Goal: Transaction & Acquisition: Purchase product/service

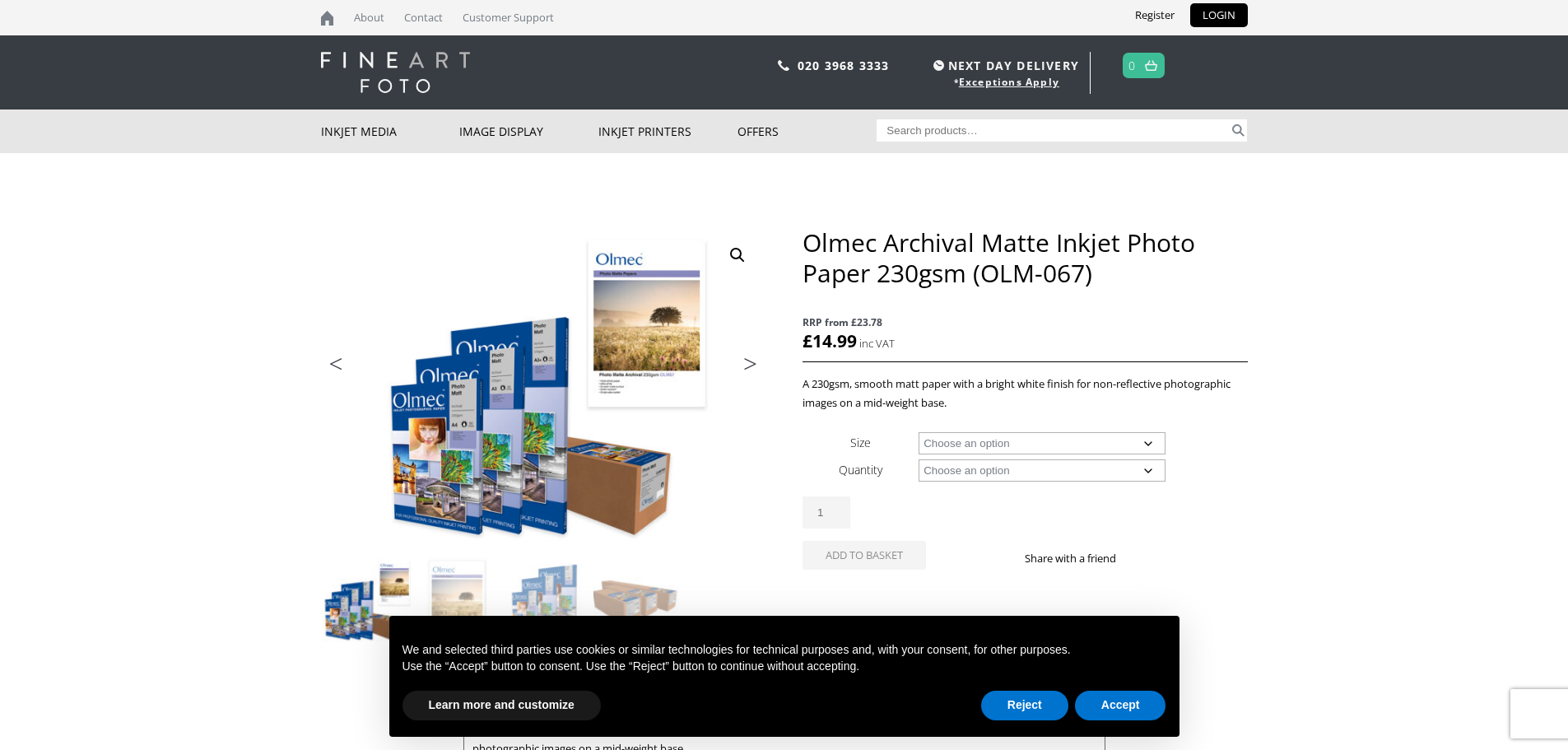
click at [974, 436] on select "Choose an option A4 Sheet A3 Sheet A3+ Sheet A2 Sheet 17" Wide Roll 24" Wide Ro…" at bounding box center [1041, 443] width 247 height 22
click at [919, 432] on select "Choose an option A4 Sheet A3 Sheet A3+ Sheet A2 Sheet 17" Wide Roll 24" Wide Ro…" at bounding box center [1041, 443] width 247 height 22
select select "36-wide-roll"
click at [984, 474] on select "Choose an option 30m" at bounding box center [1041, 470] width 247 height 22
select select "30m"
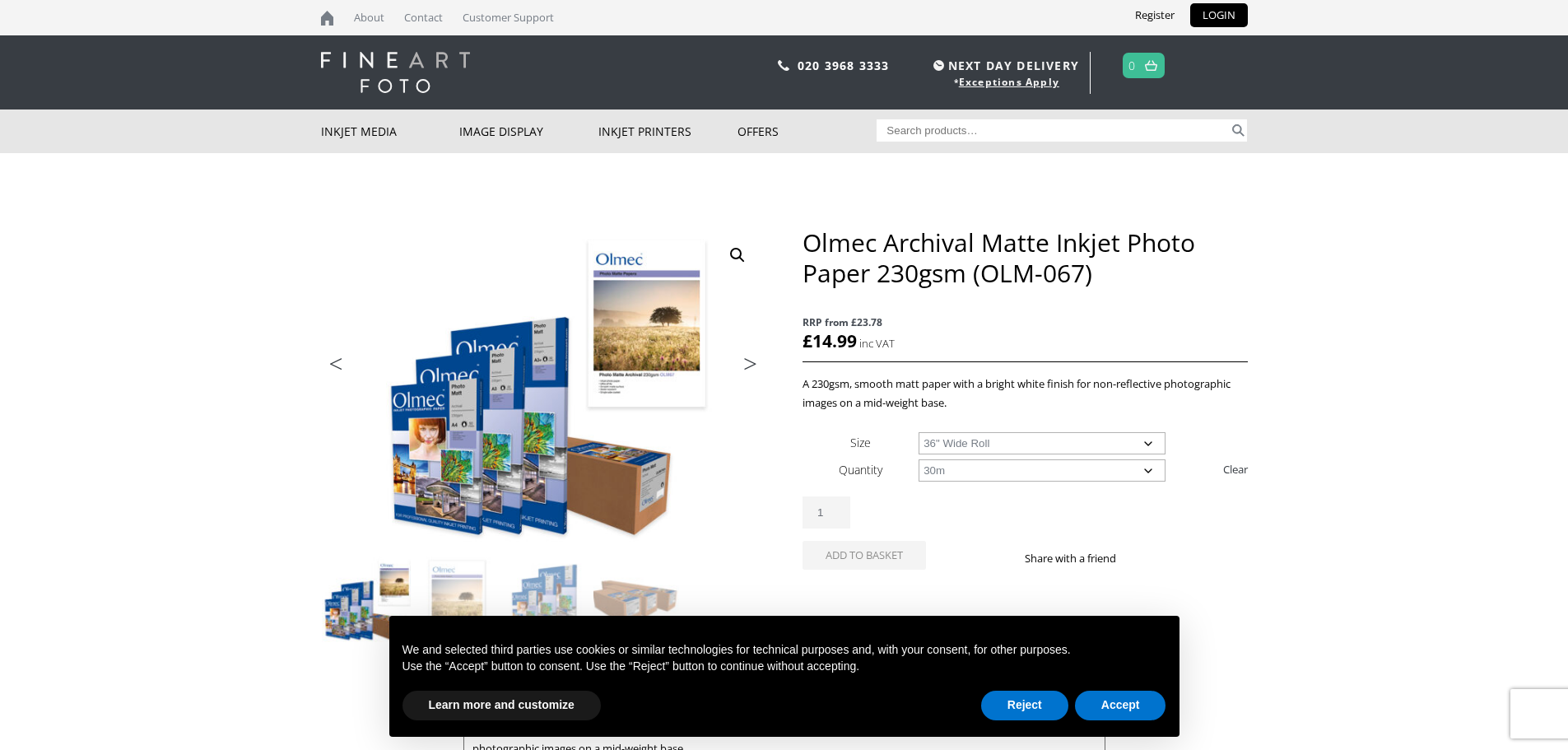
click at [919, 459] on select "Choose an option 30m" at bounding box center [1041, 470] width 247 height 22
select select "36-wide-roll"
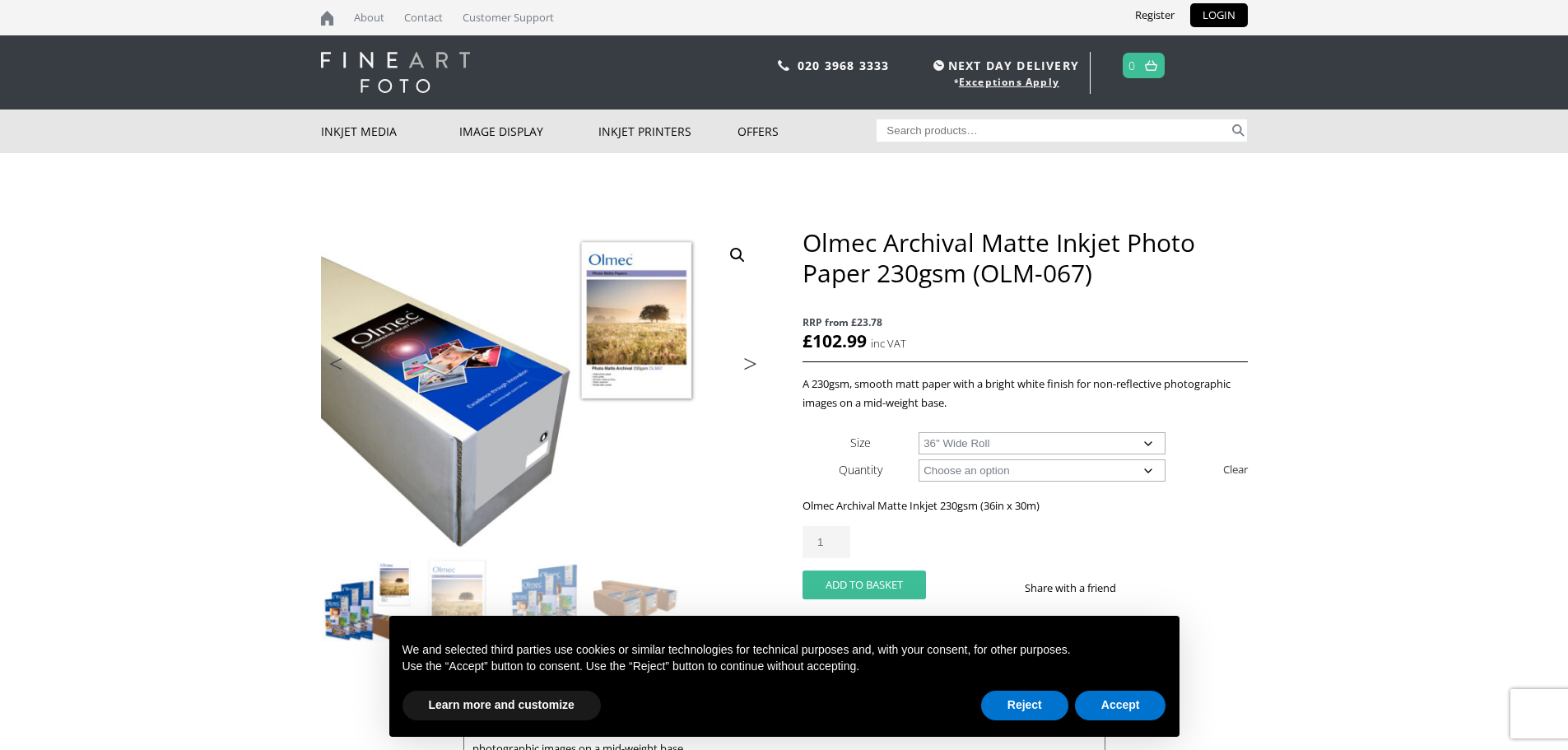
click at [876, 585] on button "Add to basket" at bounding box center [864, 585] width 124 height 29
click at [1032, 703] on button "Reject" at bounding box center [1024, 705] width 87 height 30
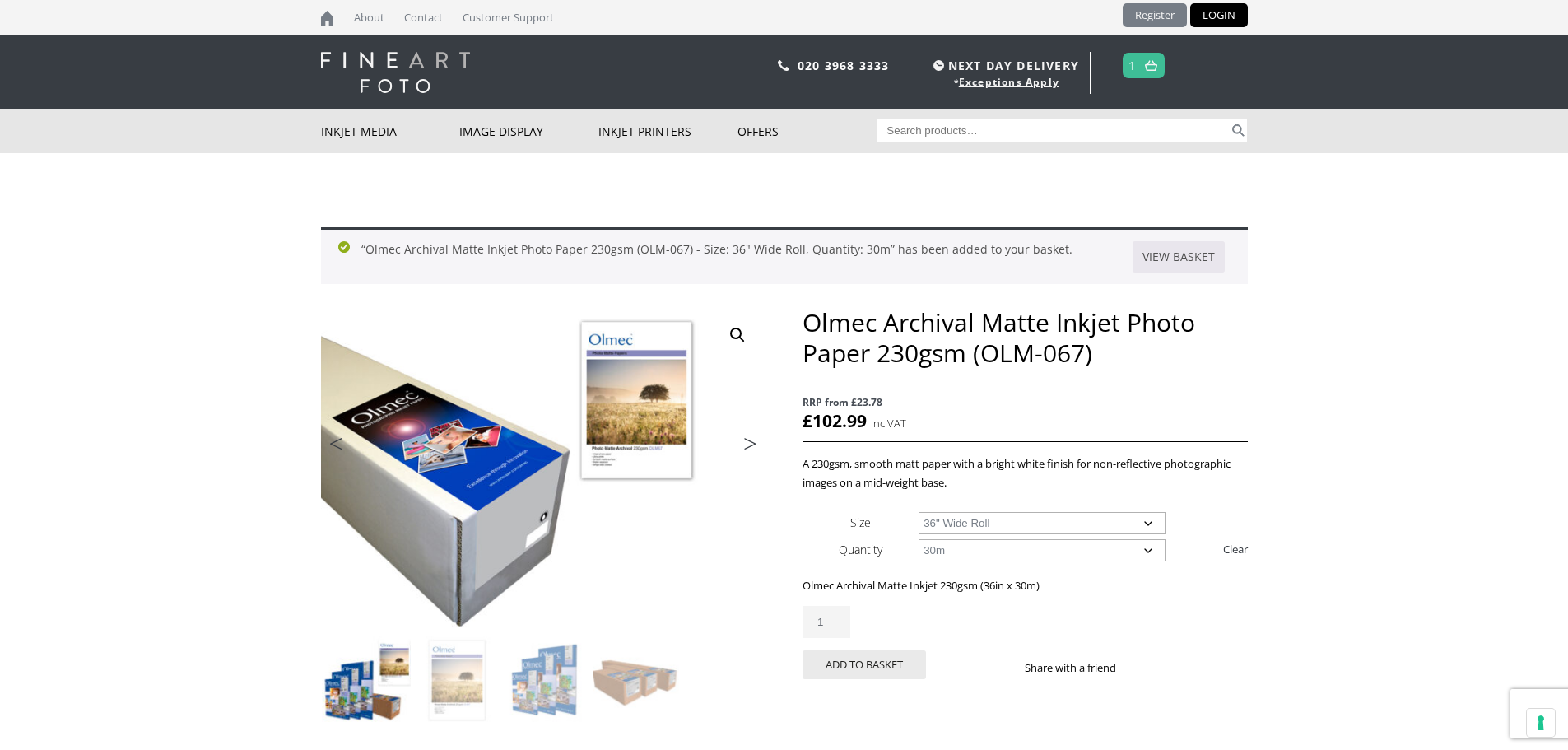
click at [1168, 8] on link "Register" at bounding box center [1154, 15] width 65 height 24
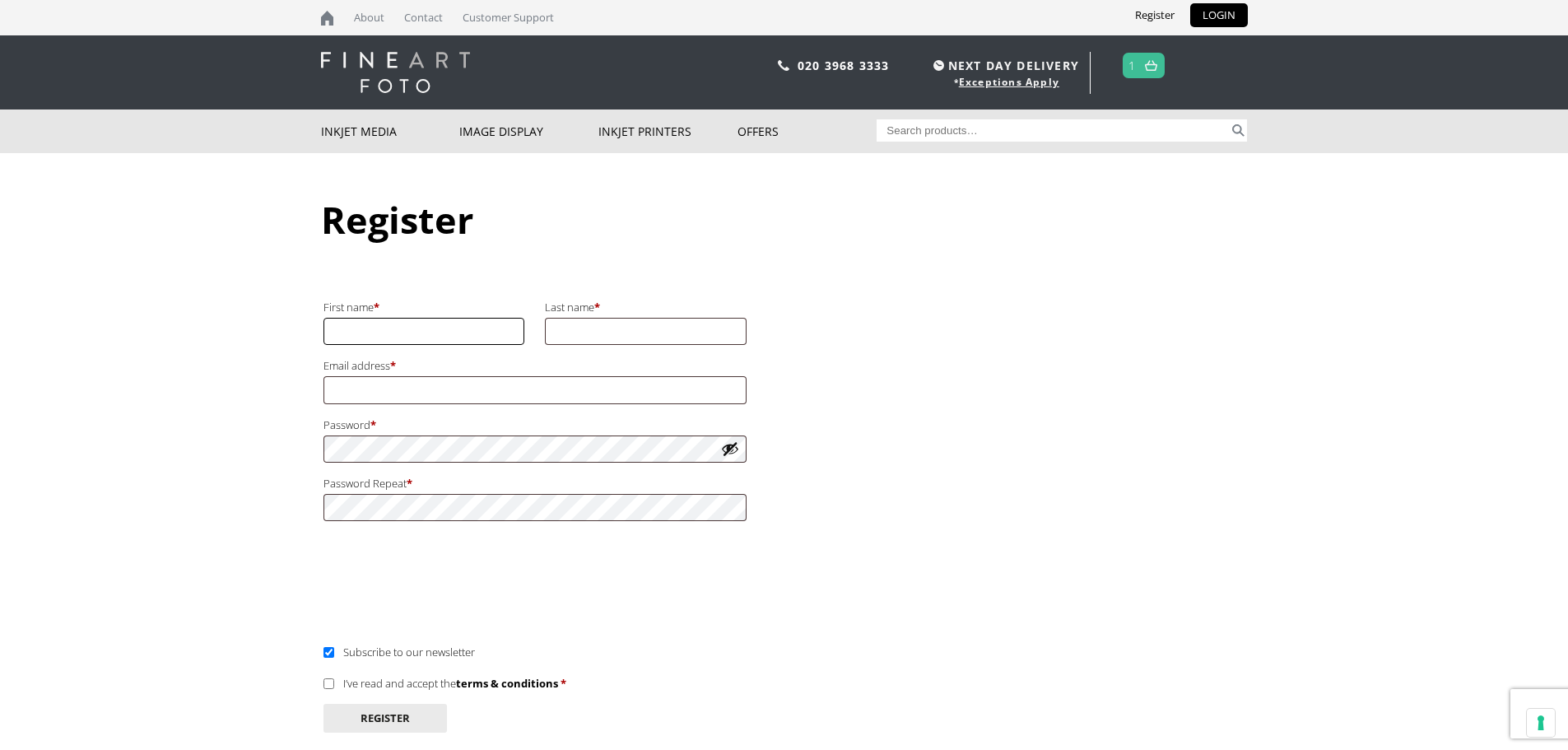
click at [465, 333] on input "First name *" at bounding box center [424, 331] width 202 height 27
type input "Evan"
type input "Townsend"
drag, startPoint x: 357, startPoint y: 392, endPoint x: 324, endPoint y: 388, distance: 33.2
click at [325, 389] on input "hello@arrowgiftco.com" at bounding box center [536, 389] width 423 height 27
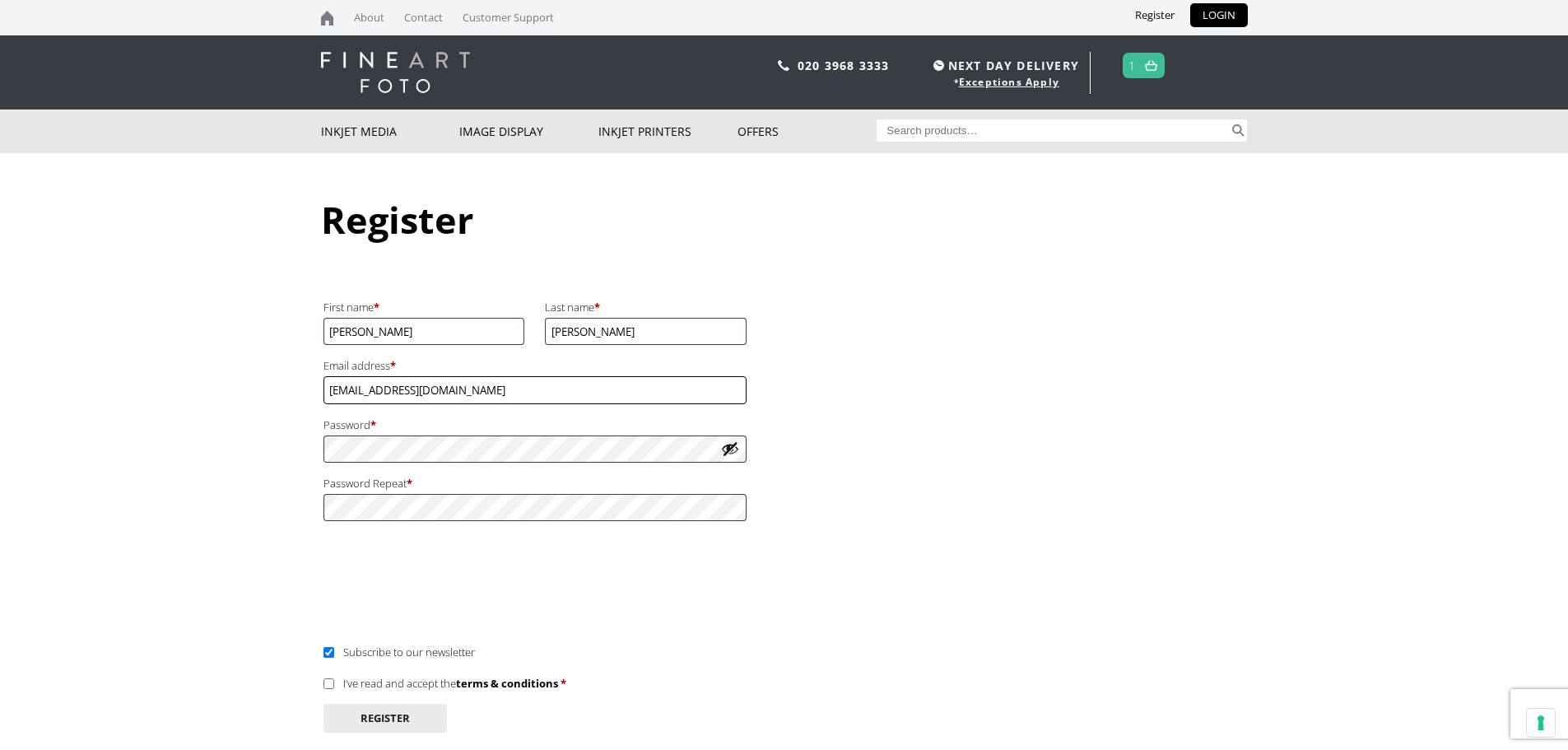
type input "evan@arrowgiftco.com"
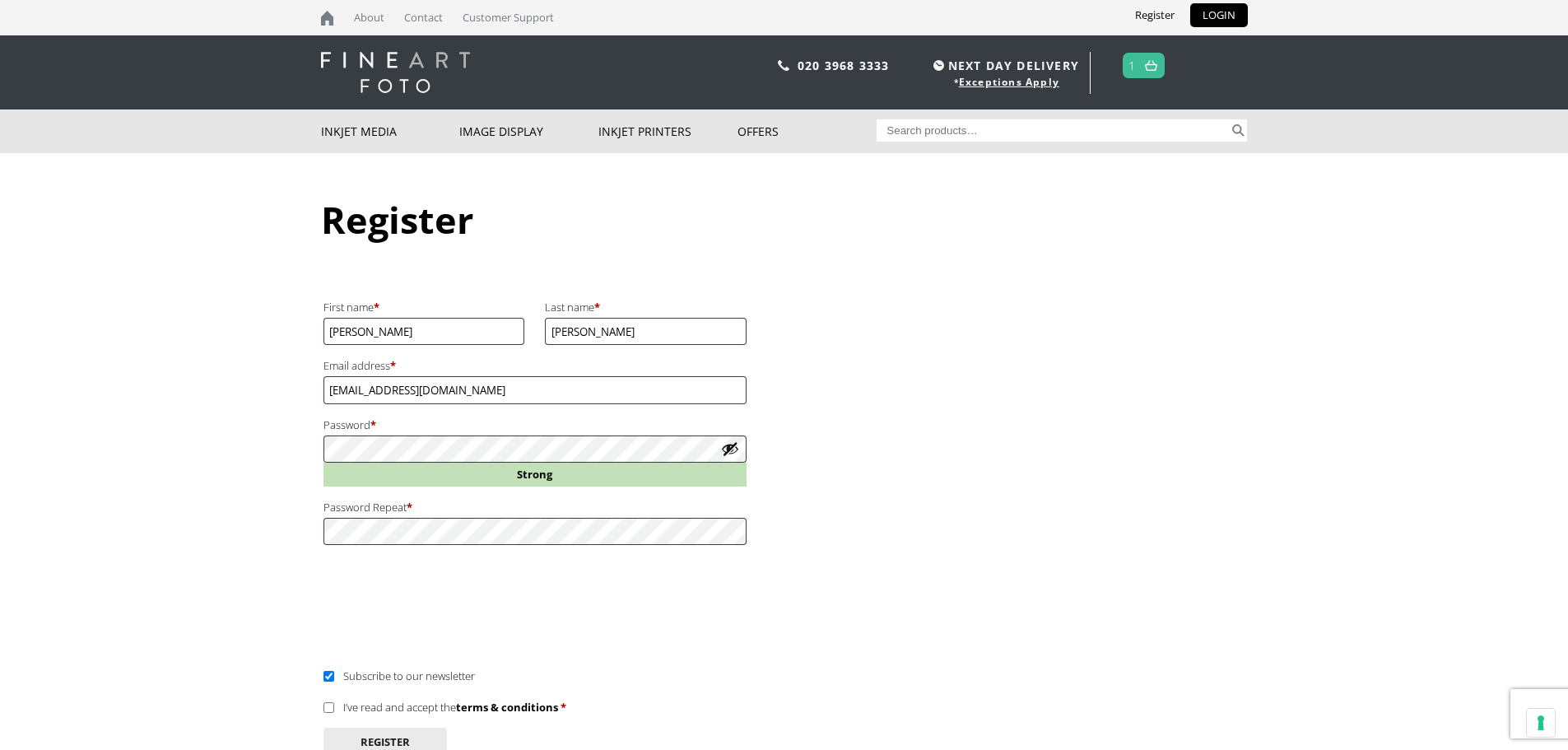
click at [730, 448] on button "Show password" at bounding box center [730, 449] width 18 height 18
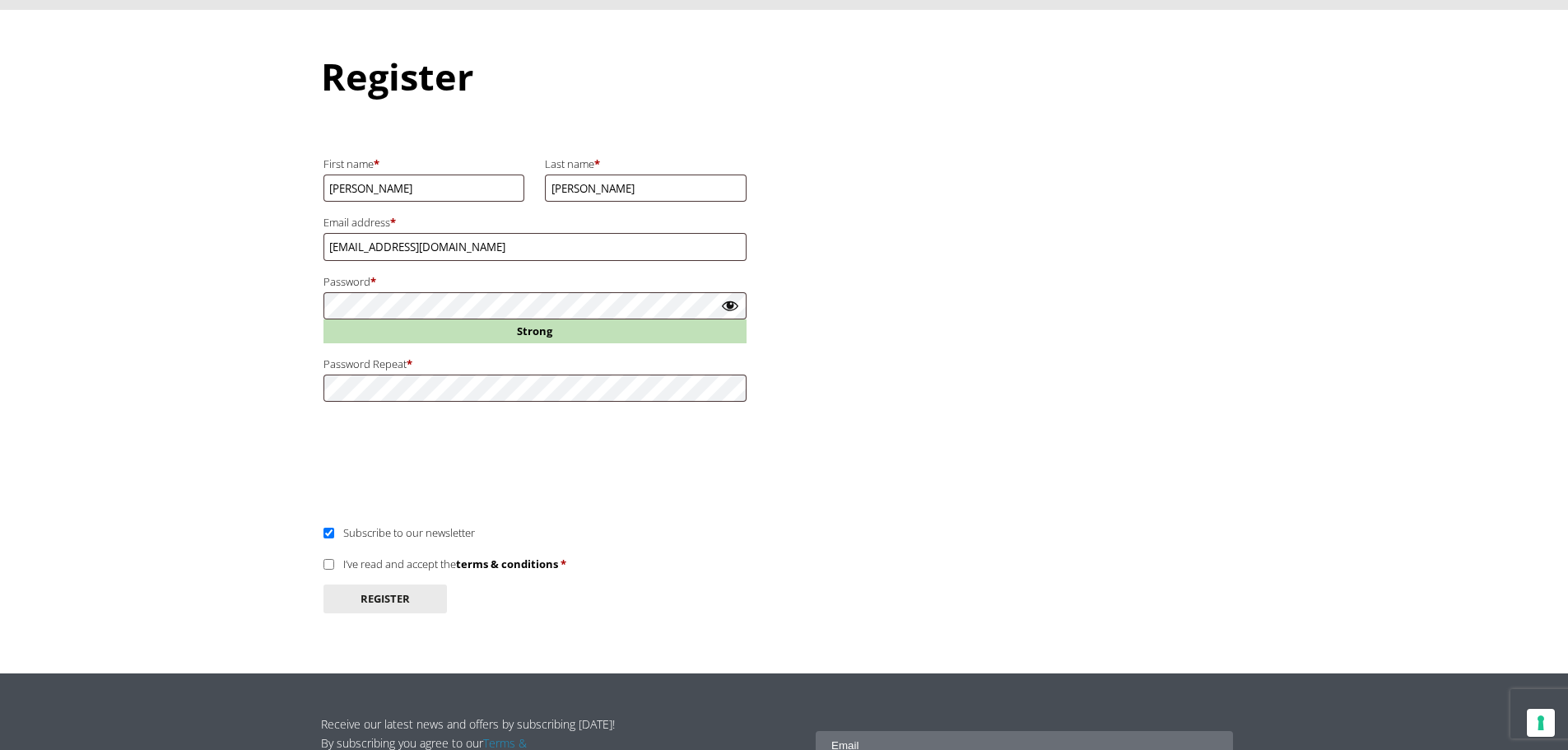
scroll to position [247, 0]
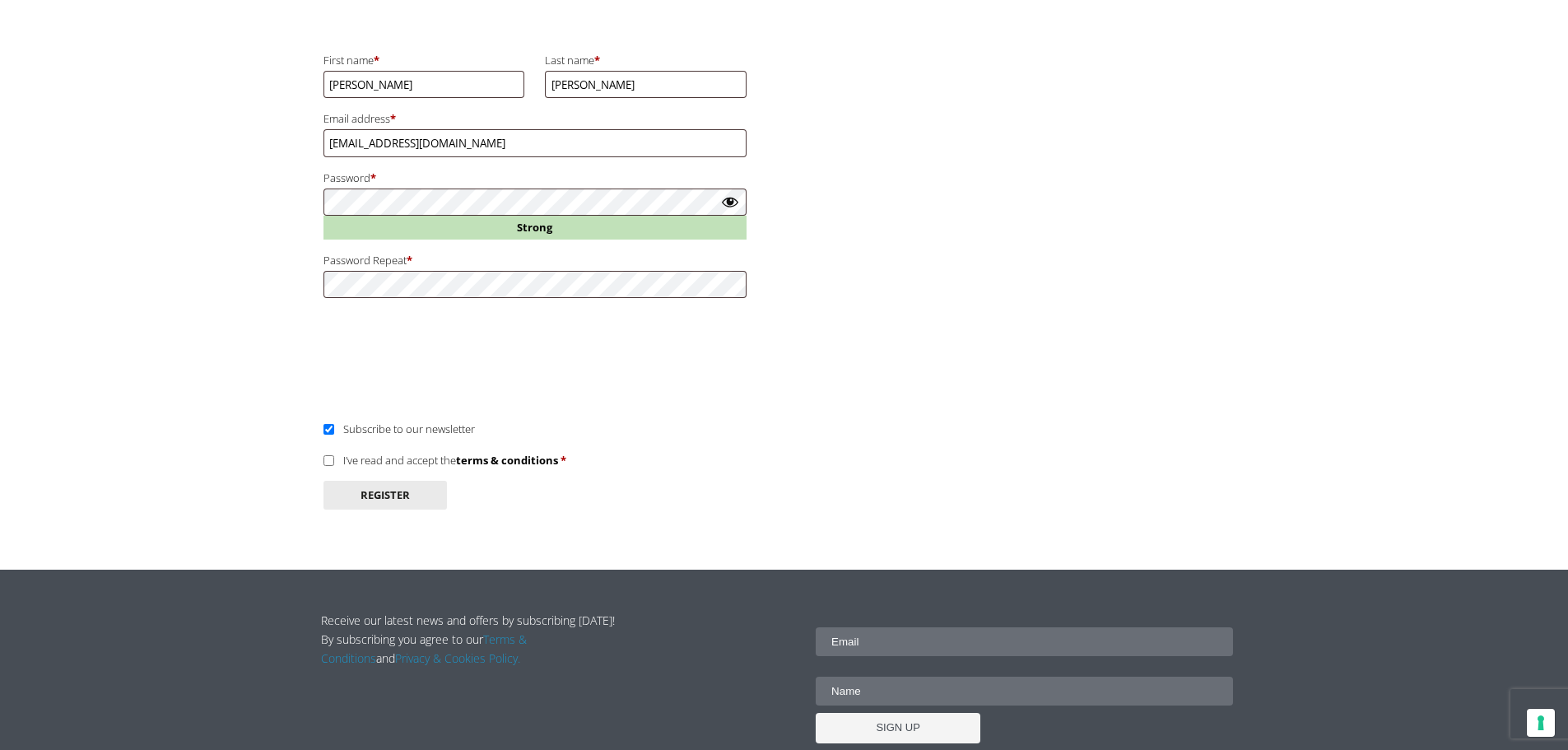
click at [324, 431] on input "Subscribe to our newsletter" at bounding box center [329, 429] width 11 height 11
checkbox input "false"
click at [337, 456] on label "I’ve read and accept the terms & conditions *" at bounding box center [445, 460] width 243 height 15
click at [334, 456] on input "I’ve read and accept the terms & conditions *" at bounding box center [329, 460] width 11 height 11
checkbox input "true"
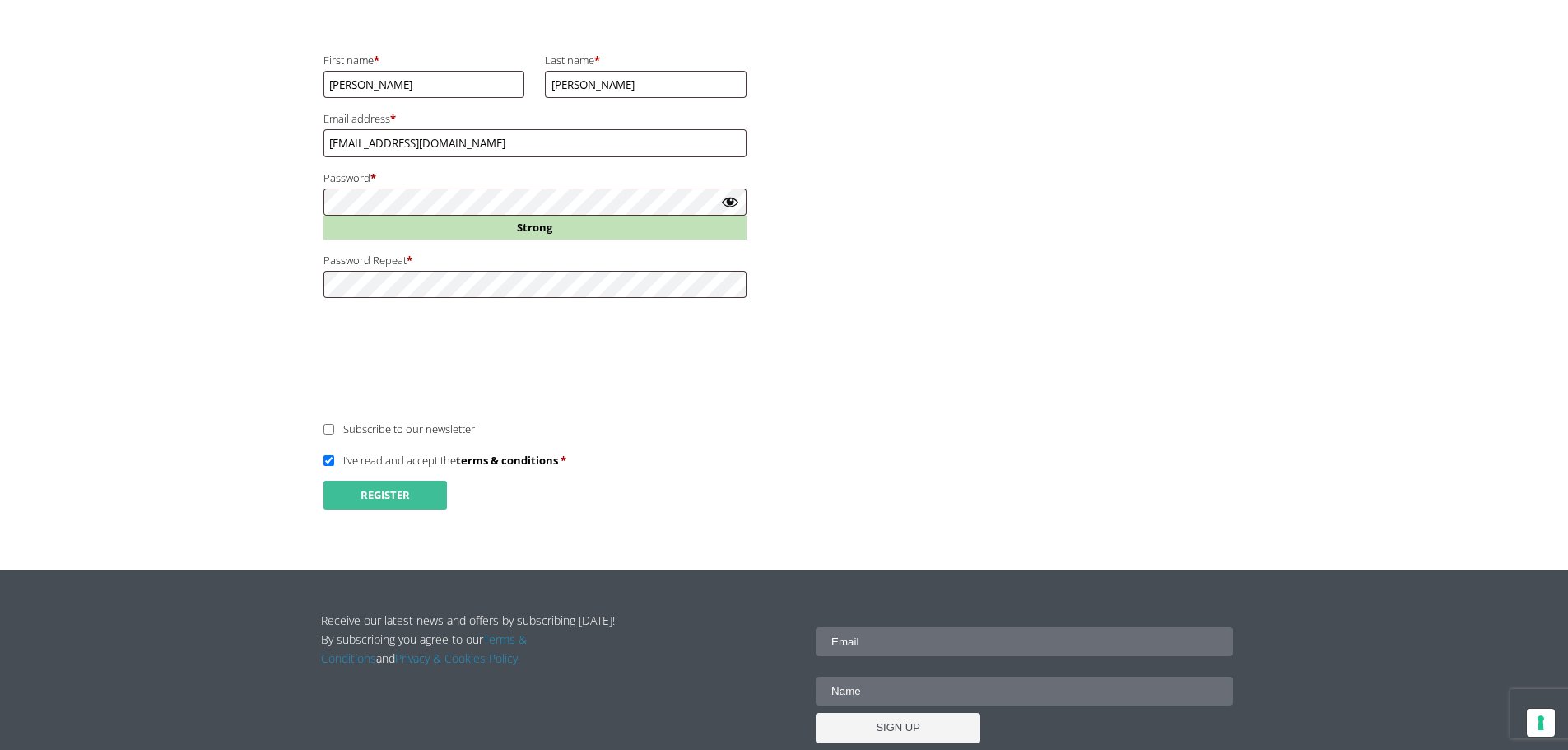
click at [363, 494] on button "Register" at bounding box center [386, 495] width 124 height 29
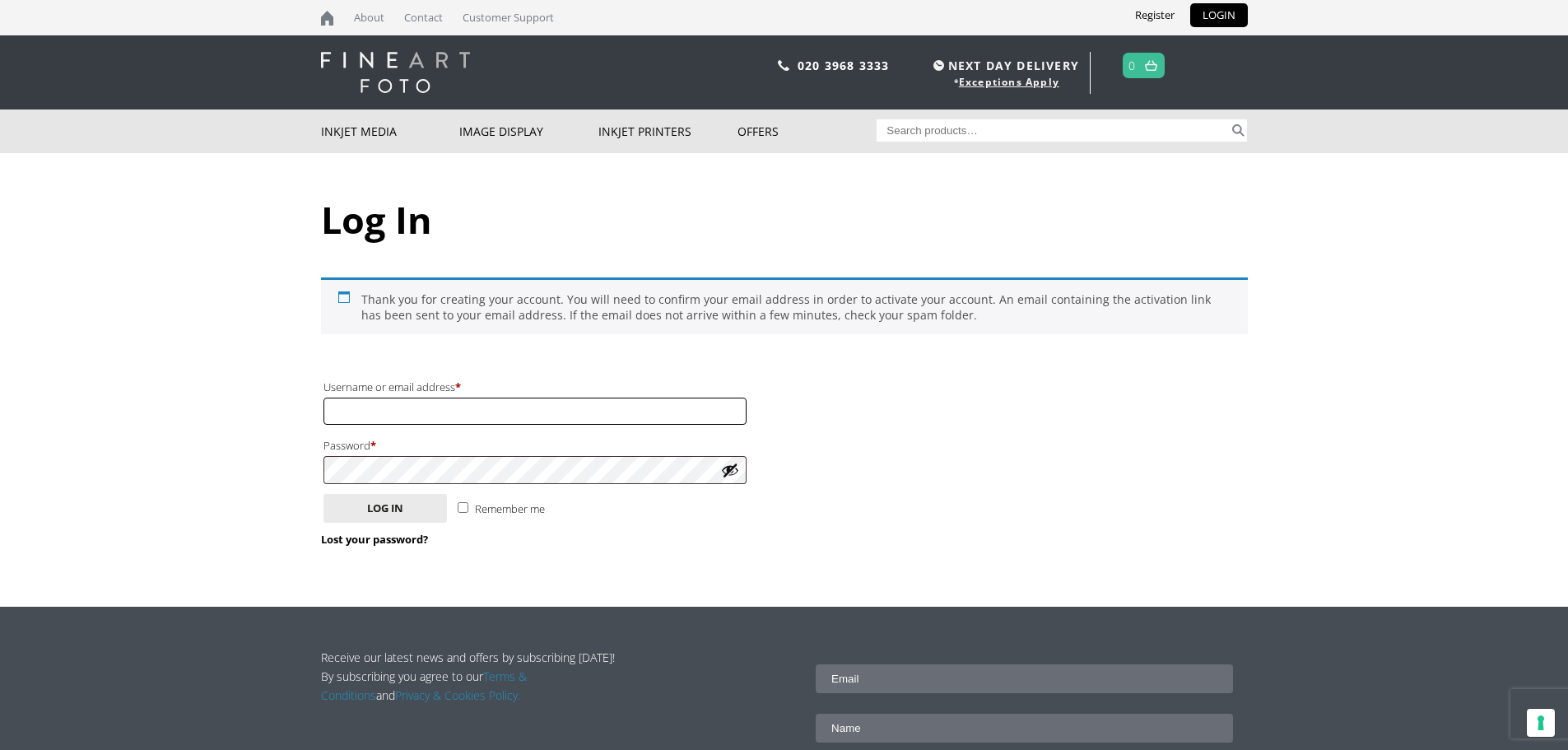
type input "evan@arrowgiftco.com"
click at [462, 506] on input "Remember me" at bounding box center [463, 508] width 11 height 11
checkbox input "true"
click at [405, 510] on button "Log in" at bounding box center [386, 508] width 124 height 29
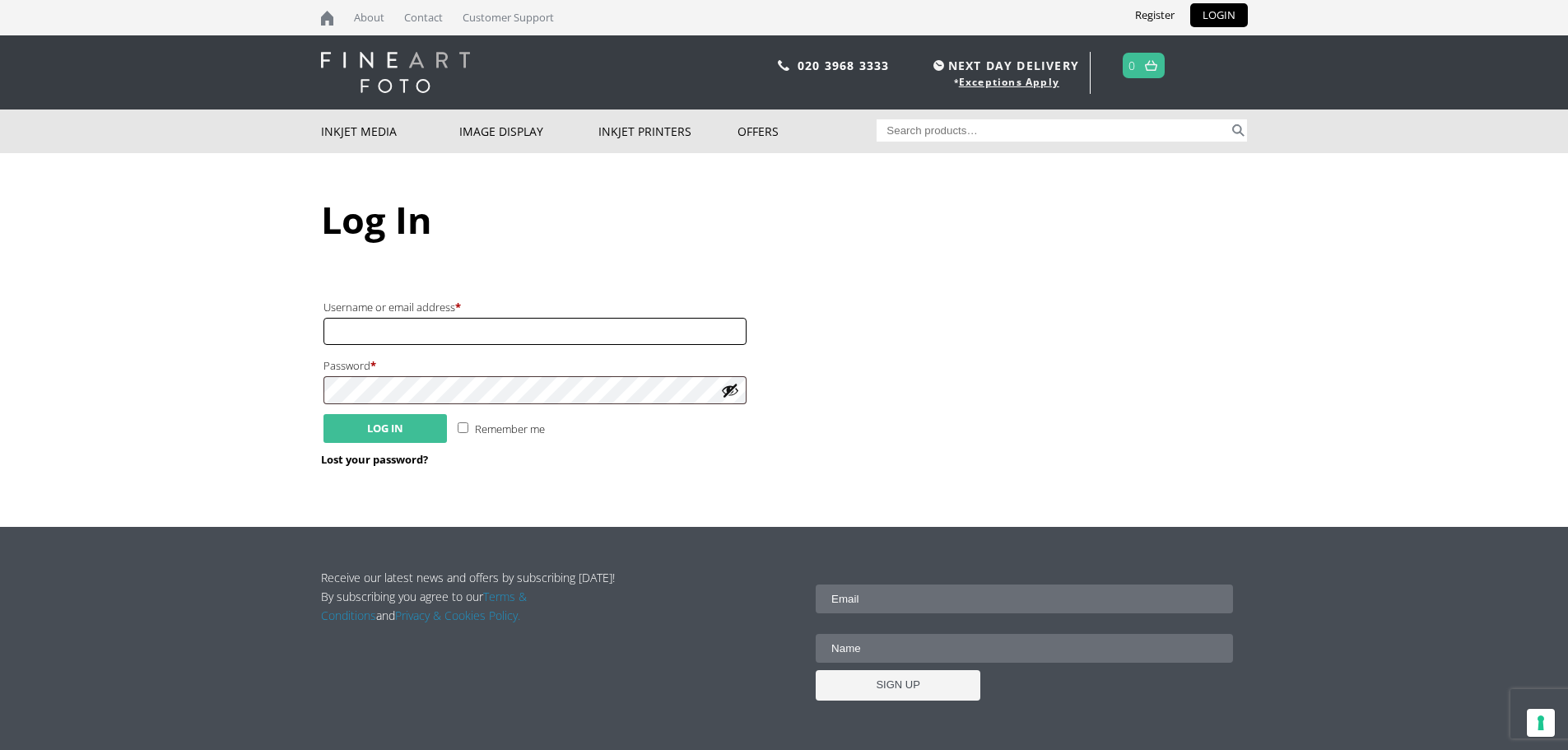
type input "[EMAIL_ADDRESS][DOMAIN_NAME]"
click at [358, 425] on button "Log in" at bounding box center [386, 428] width 124 height 29
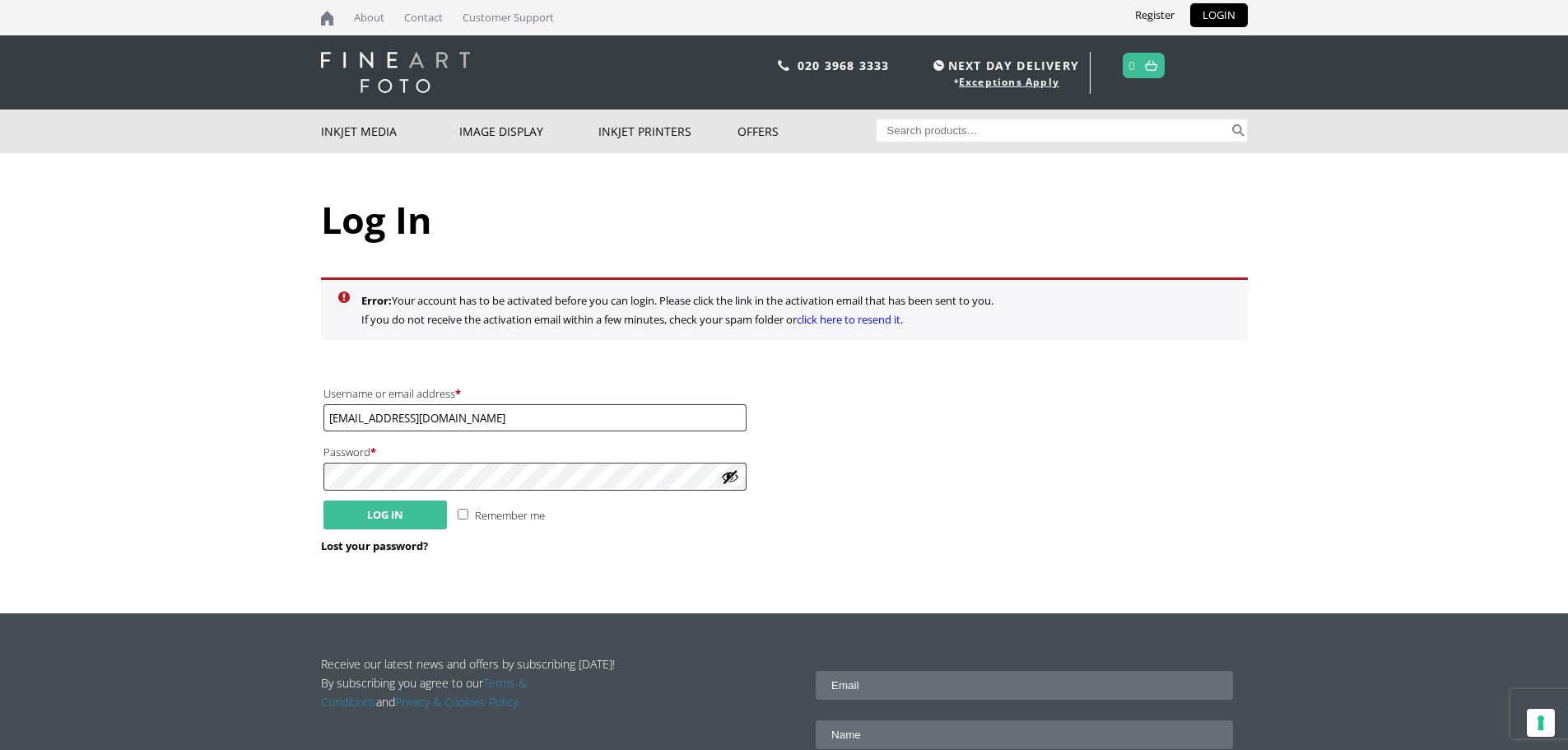
drag, startPoint x: 405, startPoint y: 496, endPoint x: 401, endPoint y: 509, distance: 13.6
click at [404, 498] on form "Username or email address * Required evan@arrowgiftco.com Password * Required R…" at bounding box center [543, 467] width 444 height 175
click at [401, 509] on button "Log in" at bounding box center [386, 515] width 124 height 29
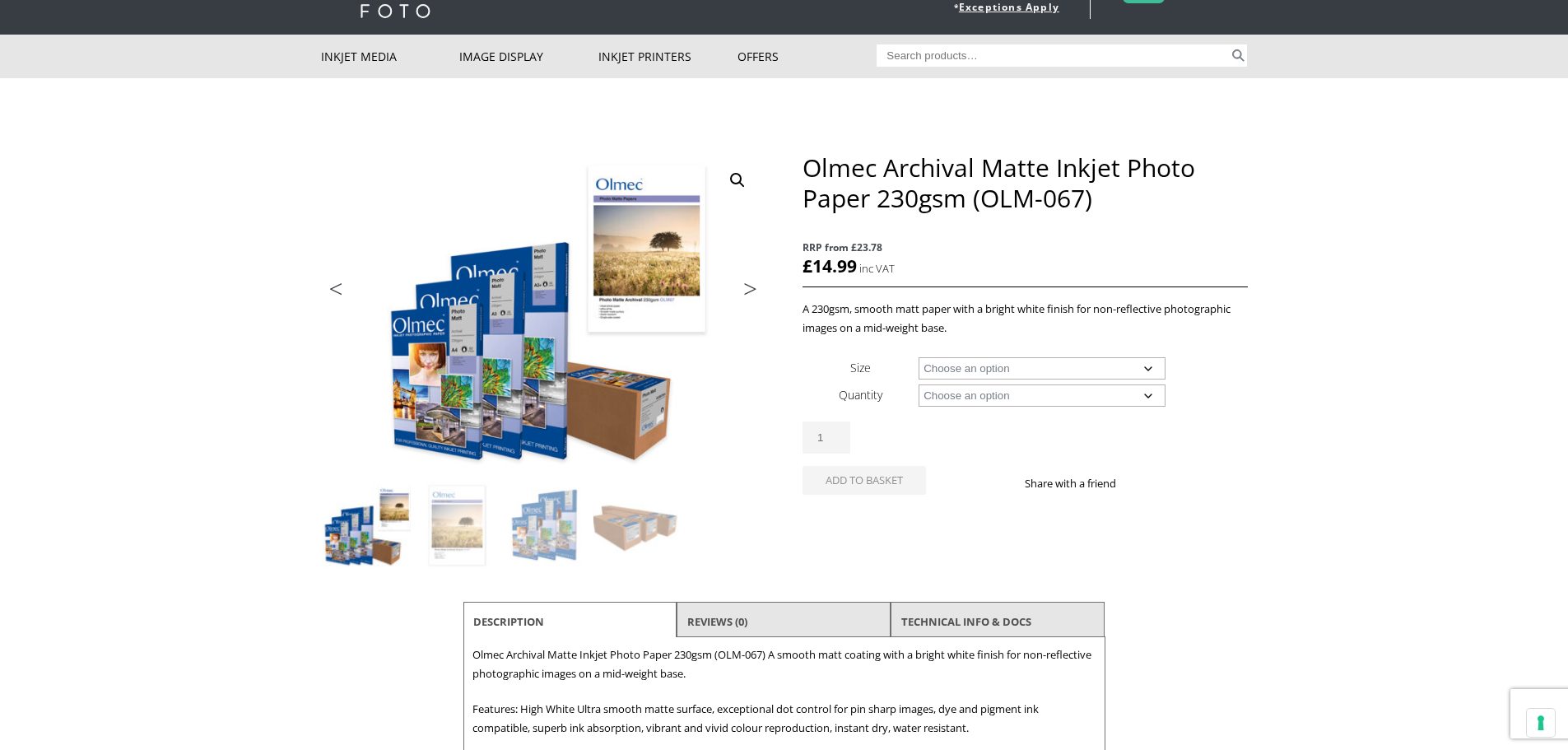
scroll to position [83, 0]
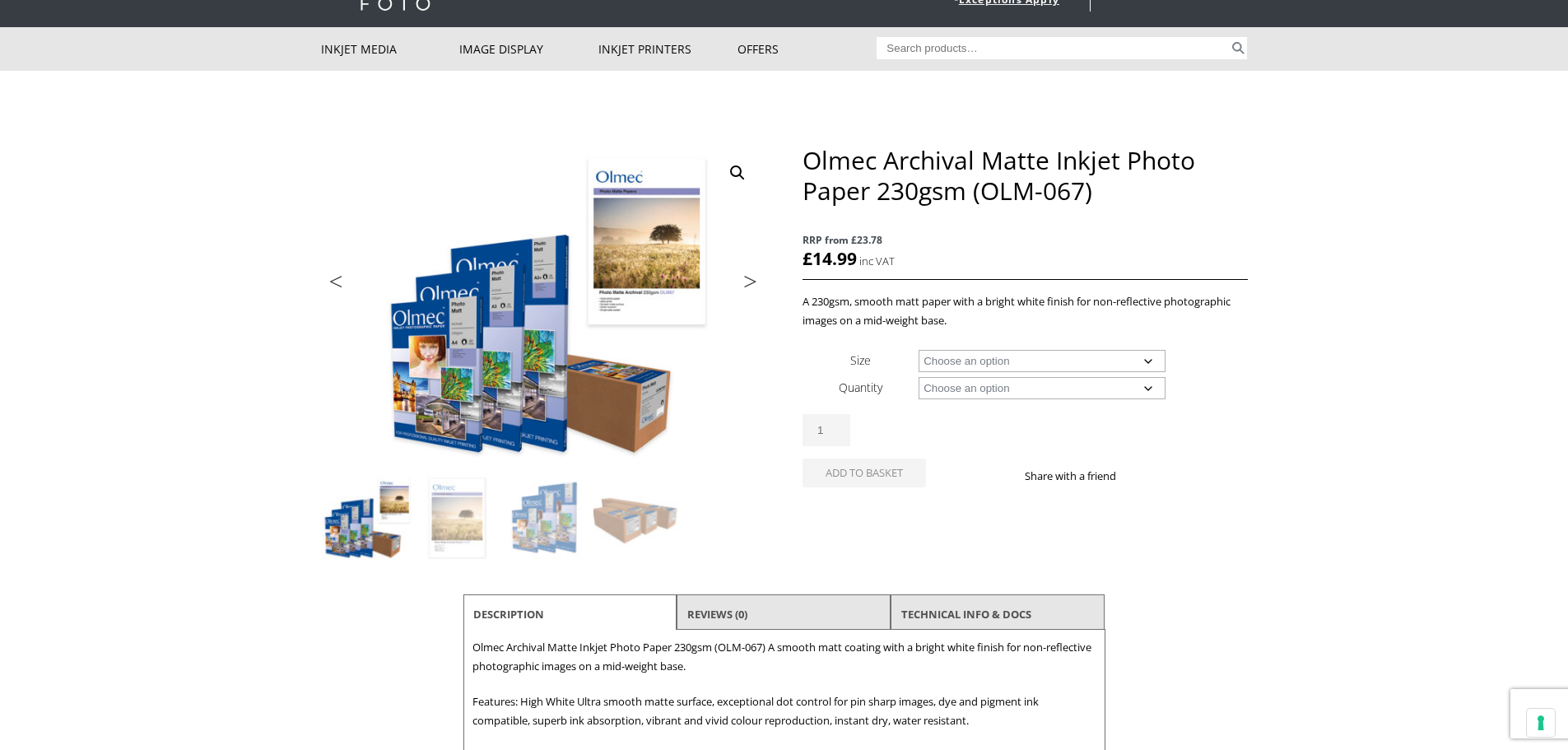
click at [972, 389] on select "Choose an option 50 Sheets 100 Sheets 30m" at bounding box center [1041, 388] width 247 height 22
select select "30m"
click at [919, 377] on select "Choose an option 50 Sheets 100 Sheets 30m" at bounding box center [1041, 388] width 247 height 22
click at [963, 360] on select "Choose an option 17" Wide Roll 24" Wide Roll 36" Wide Roll 44" Wide Roll 60" Wi…" at bounding box center [1041, 361] width 247 height 22
click at [919, 350] on select "Choose an option 17" Wide Roll 24" Wide Roll 36" Wide Roll 44" Wide Roll 60" Wi…" at bounding box center [1041, 361] width 247 height 22
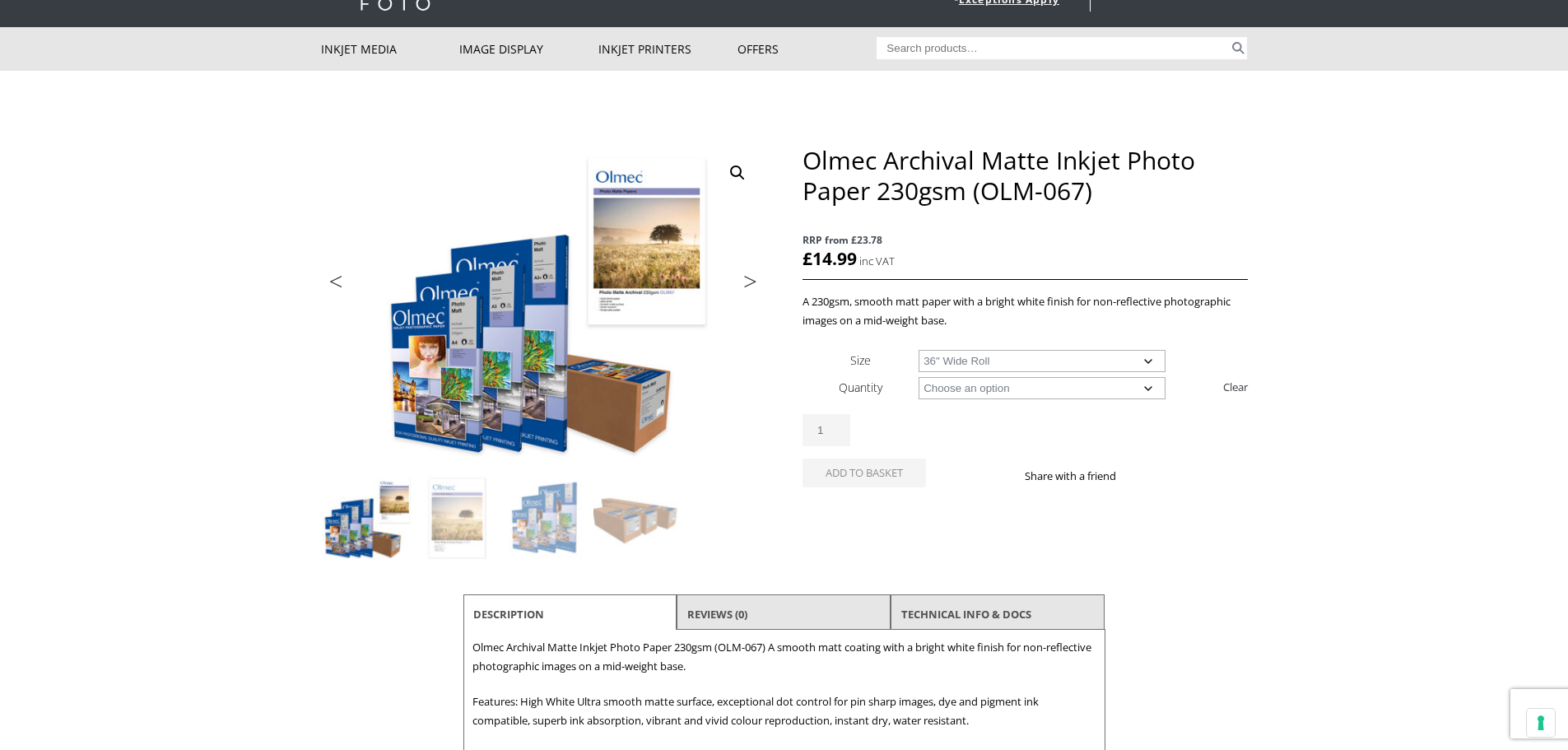
select select "36-wide-roll"
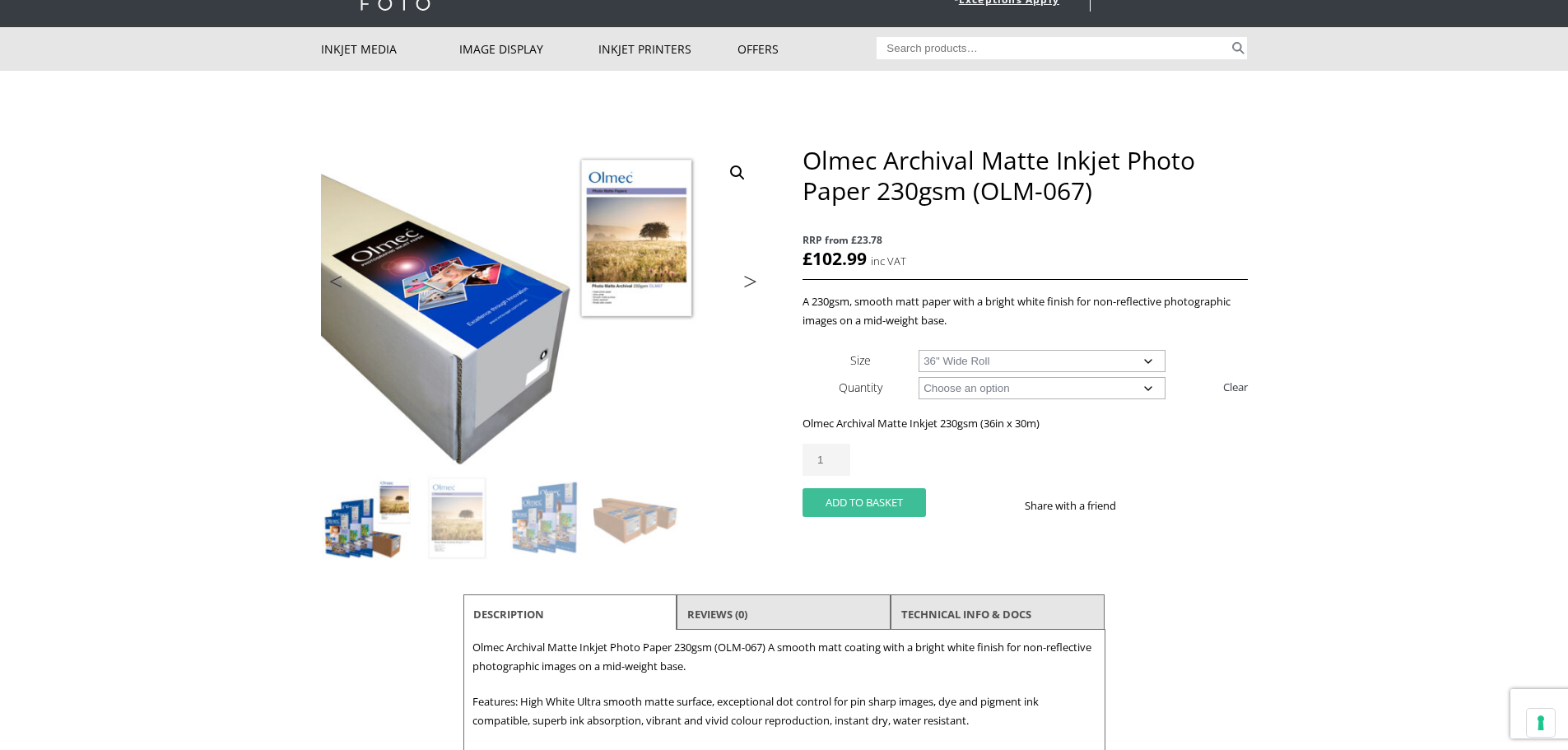
click at [847, 510] on button "Add to basket" at bounding box center [864, 502] width 124 height 29
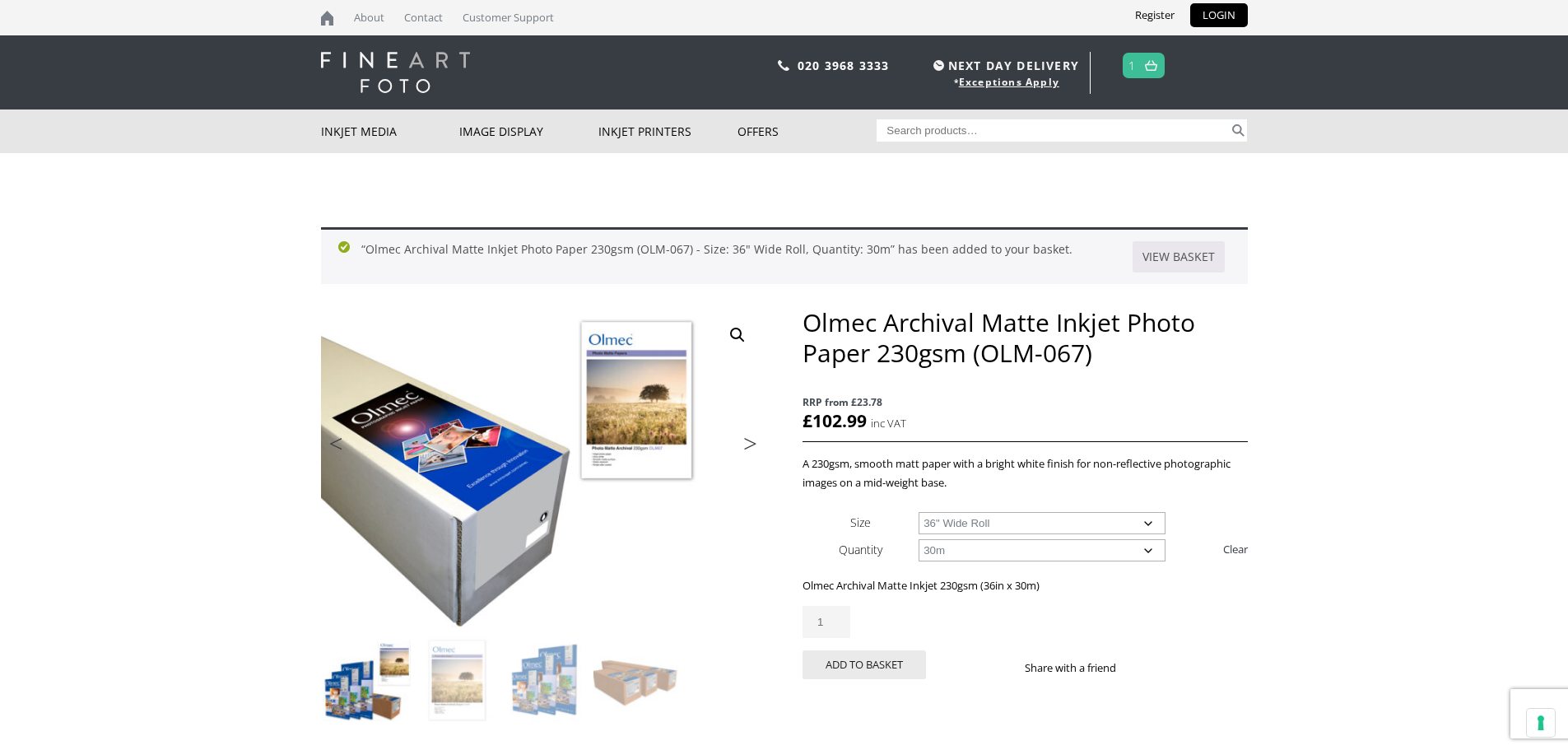
click at [1149, 78] on p "020 3968 3333 NEXT DAY DELIVERY * Exceptions Apply 1" at bounding box center [970, 73] width 556 height 42
click at [1147, 65] on img at bounding box center [1151, 65] width 13 height 11
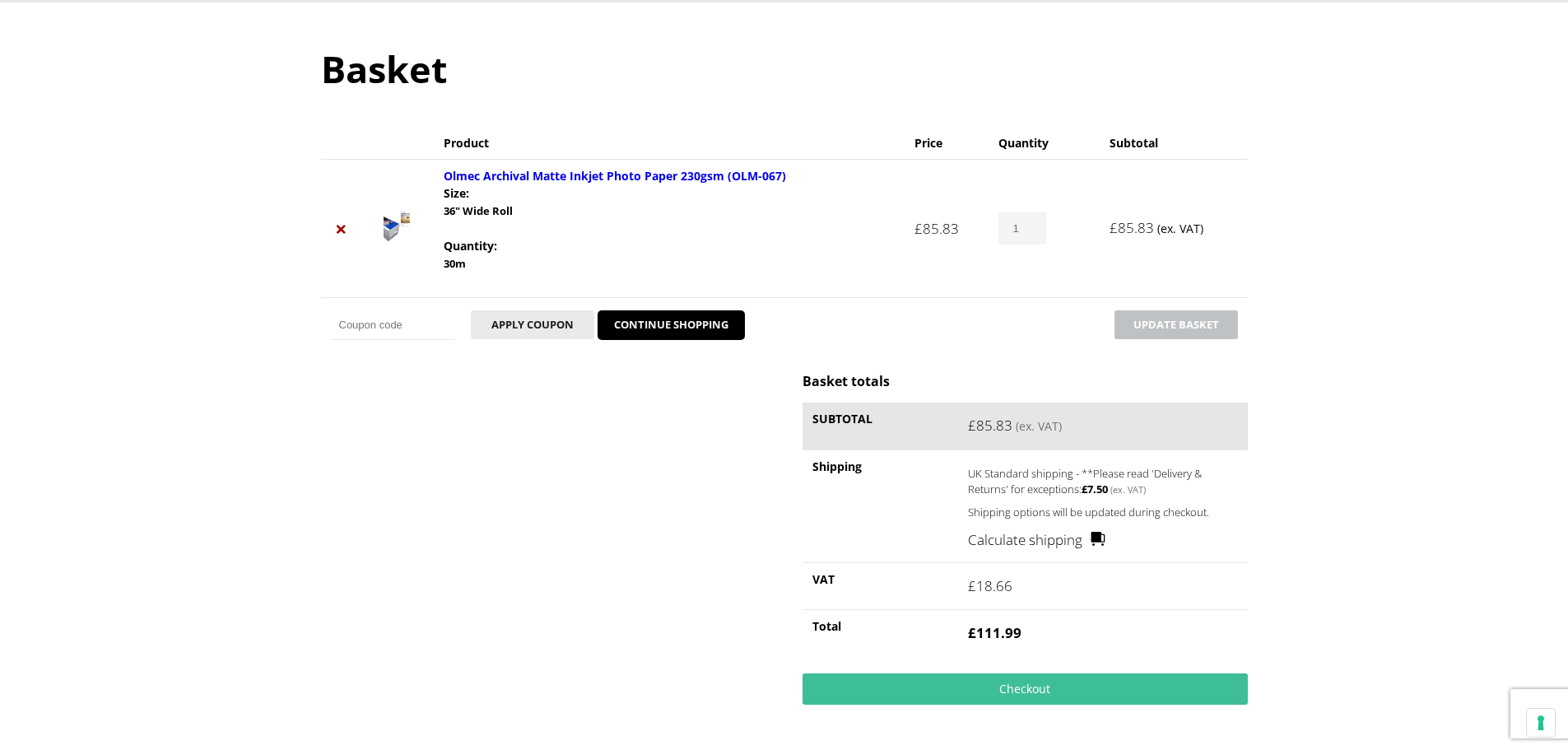
scroll to position [247, 0]
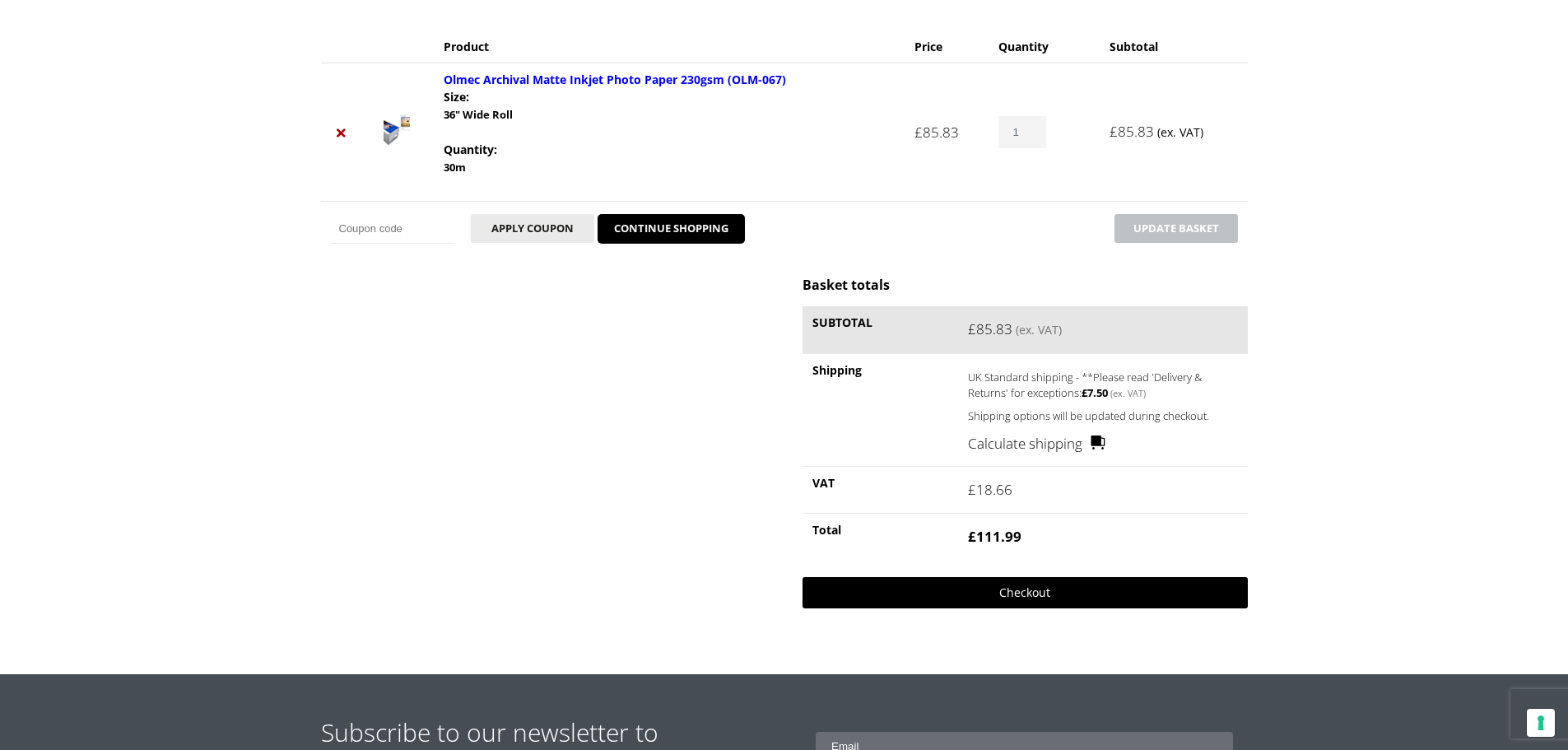
click at [1028, 585] on link "Checkout" at bounding box center [1024, 592] width 444 height 31
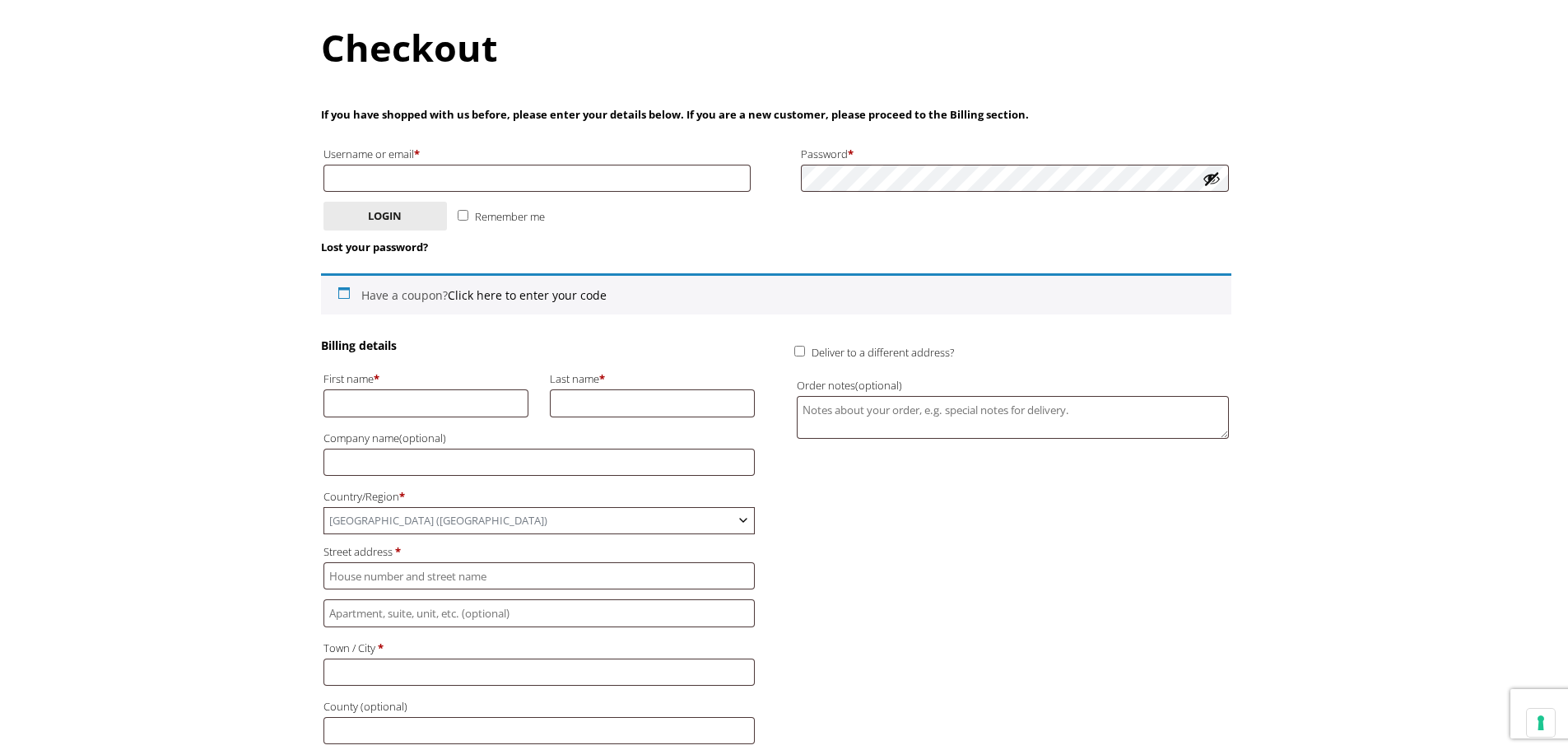
scroll to position [247, 0]
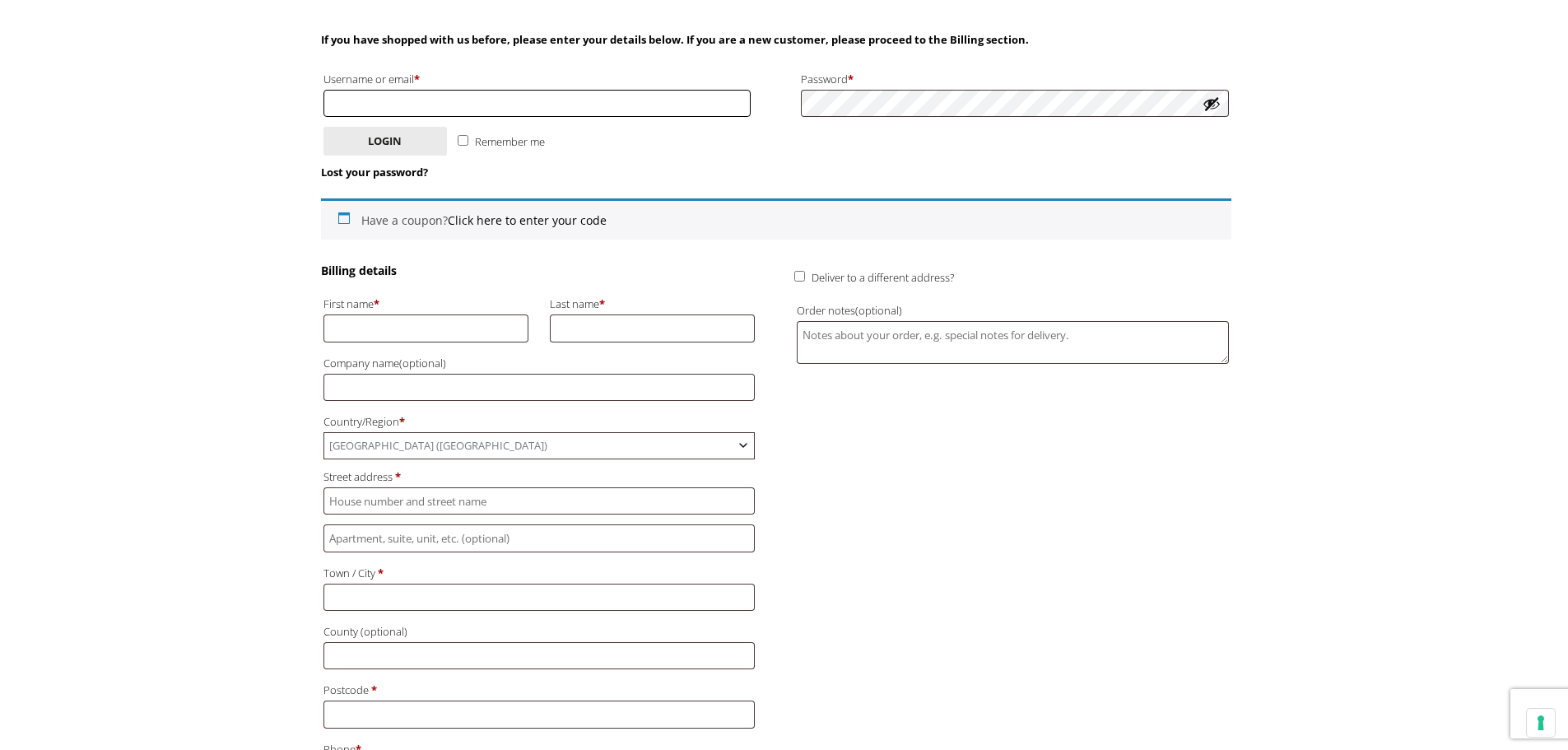
type input "evan@arrowgiftco.com"
click at [475, 330] on input "First name *" at bounding box center [426, 327] width 205 height 27
type input "Evan"
type input "Townsend"
type input "Arrow Gift Co Ltd"
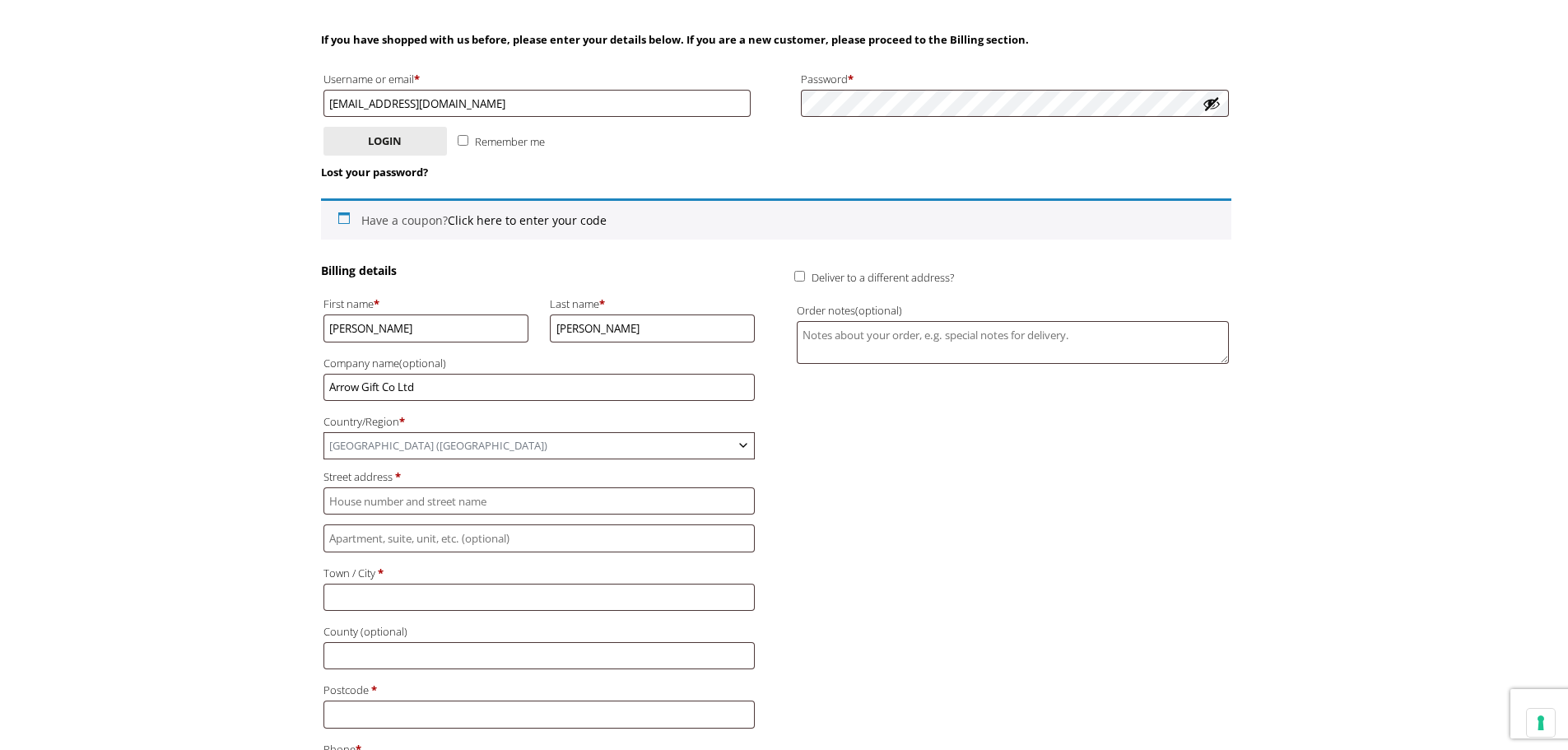
type input "Unit 19"
type input "Wheathill Industrial Estate"
type input "Liverpool"
type input "Please select..."
type input "L27 0YA"
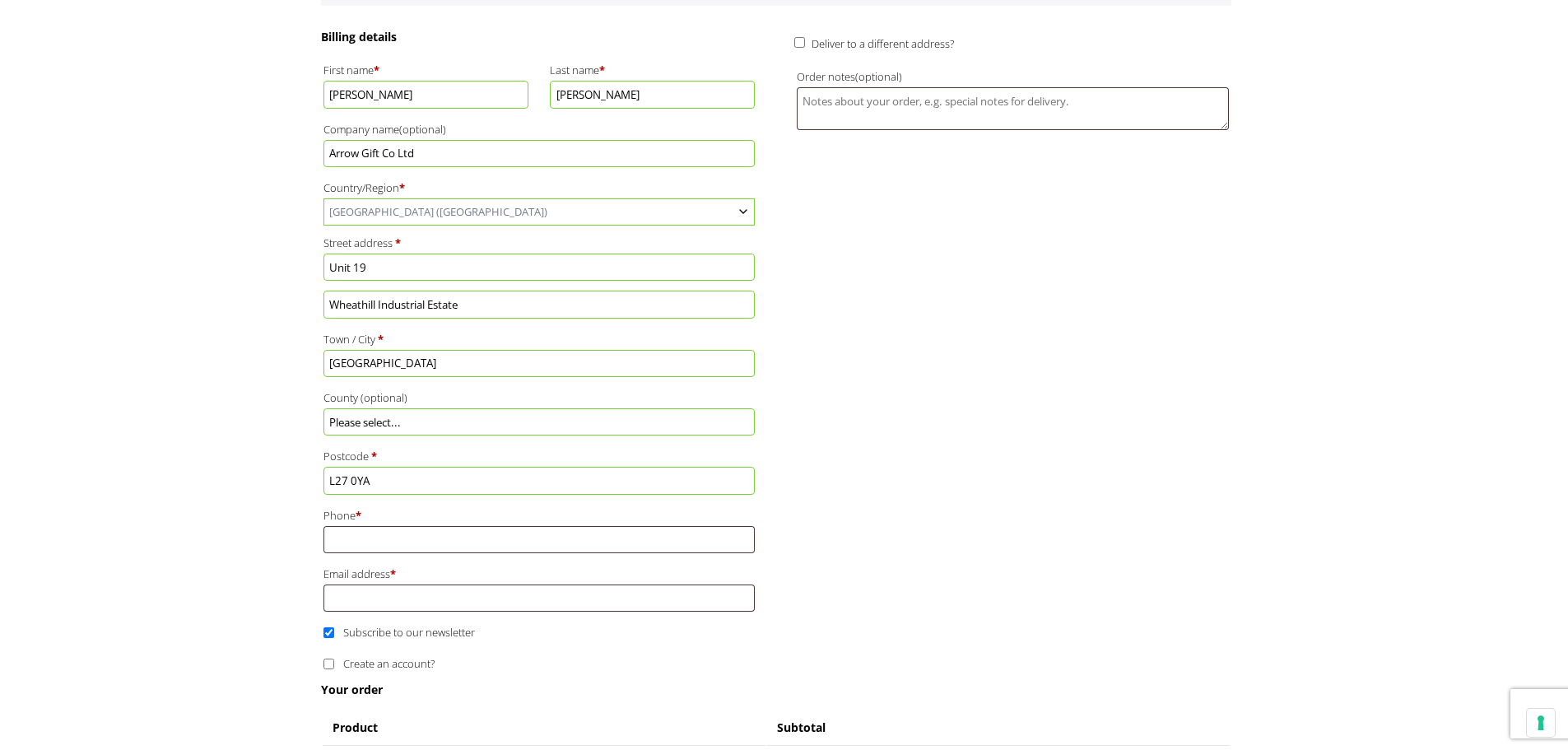
scroll to position [493, 0]
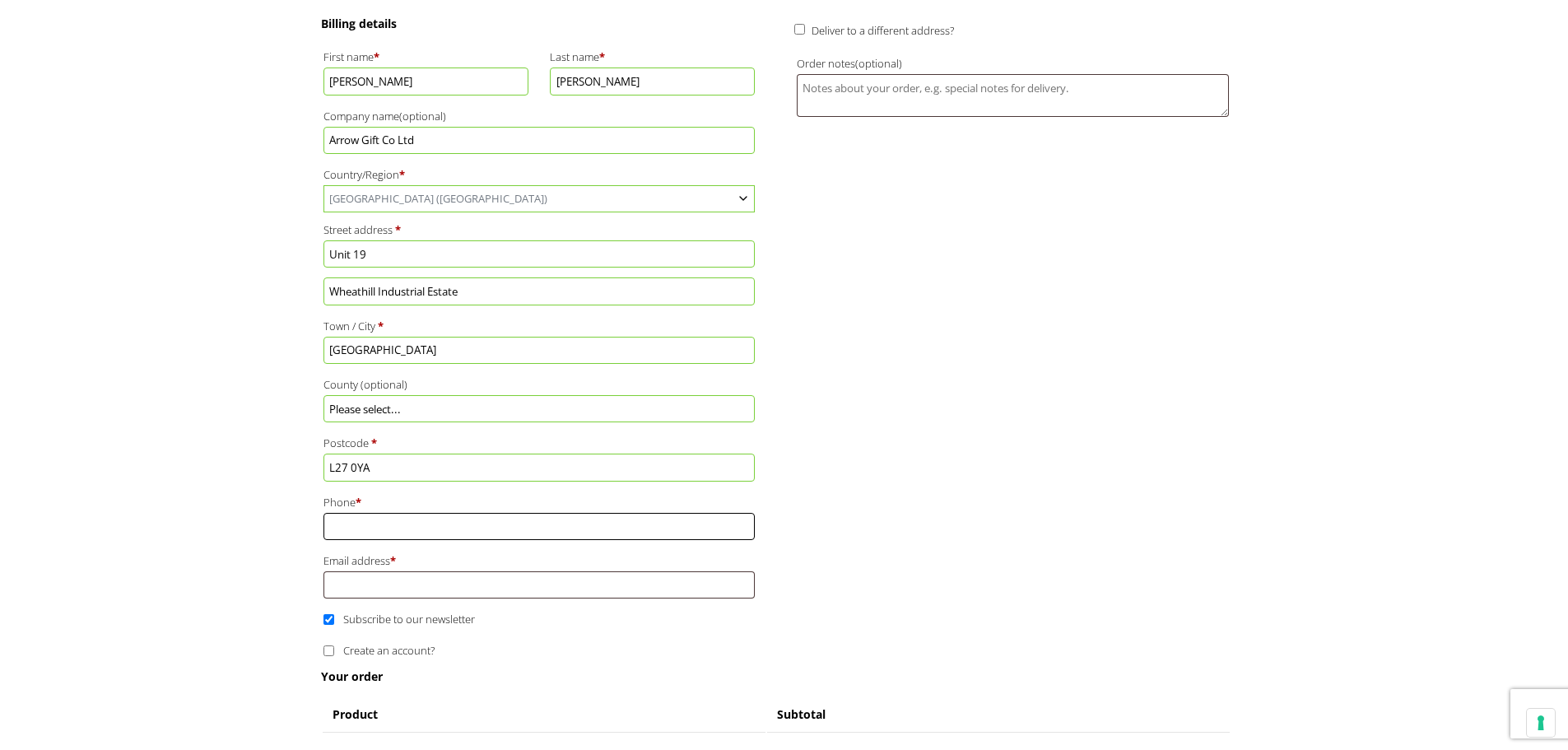
click at [401, 513] on input "Phone *" at bounding box center [540, 527] width 432 height 27
type input "+447979709789"
click at [460, 582] on input "Email address *" at bounding box center [540, 585] width 432 height 27
drag, startPoint x: 356, startPoint y: 588, endPoint x: 315, endPoint y: 582, distance: 41.4
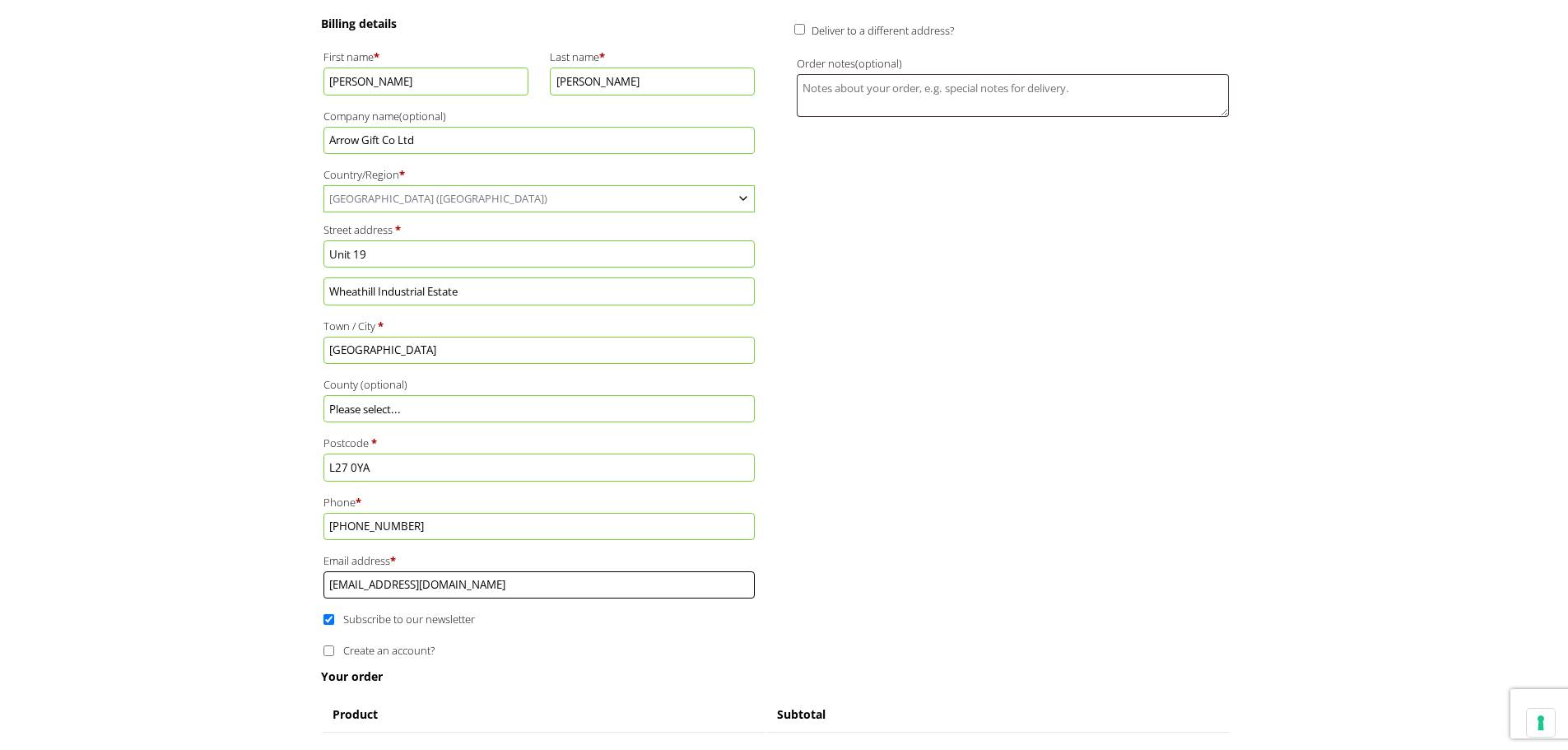
type input "evan@arrowgiftco.com"
click at [397, 619] on span "Subscribe to our newsletter" at bounding box center [409, 619] width 132 height 15
click at [334, 619] on input "Subscribe to our newsletter" at bounding box center [329, 619] width 11 height 11
checkbox input "false"
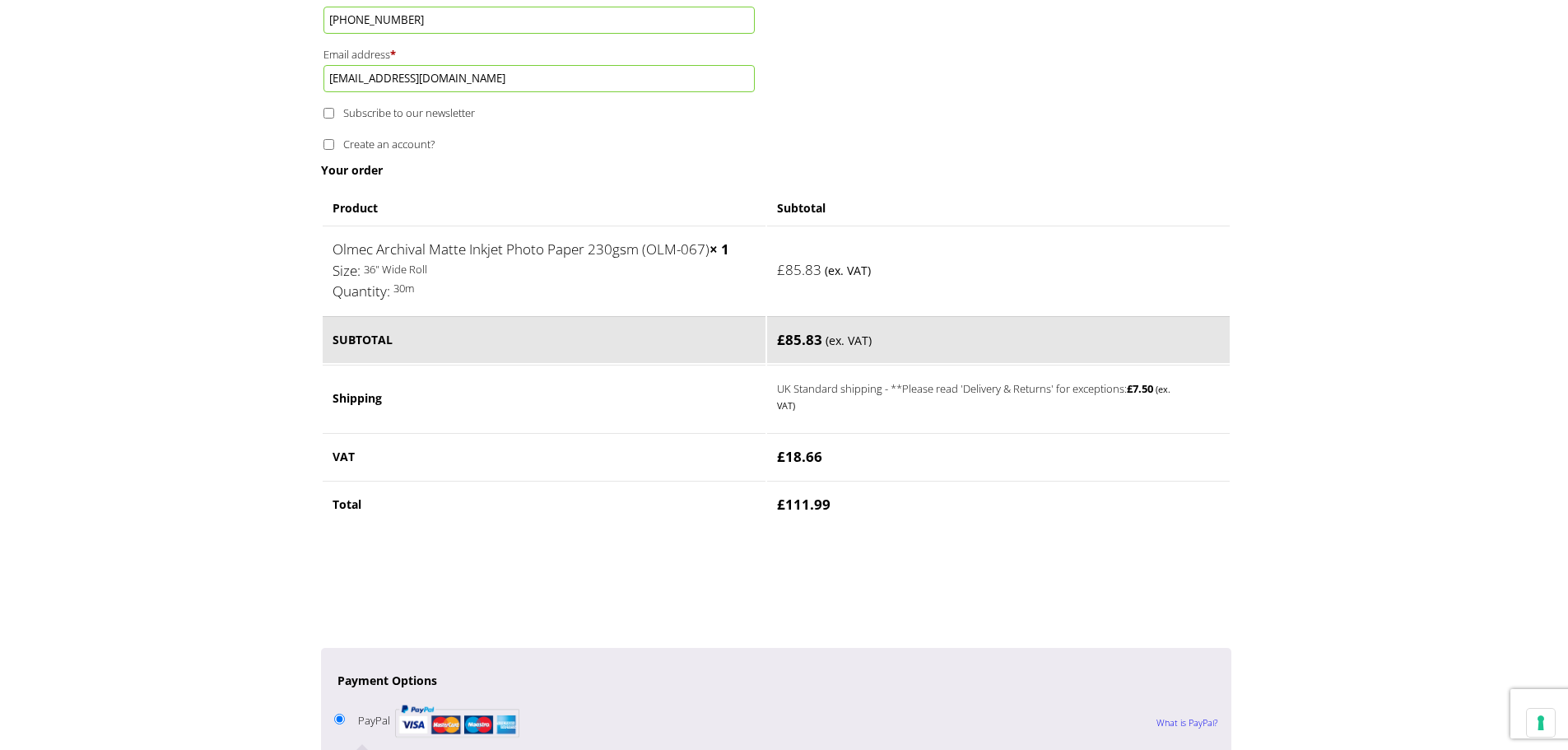
scroll to position [1234, 0]
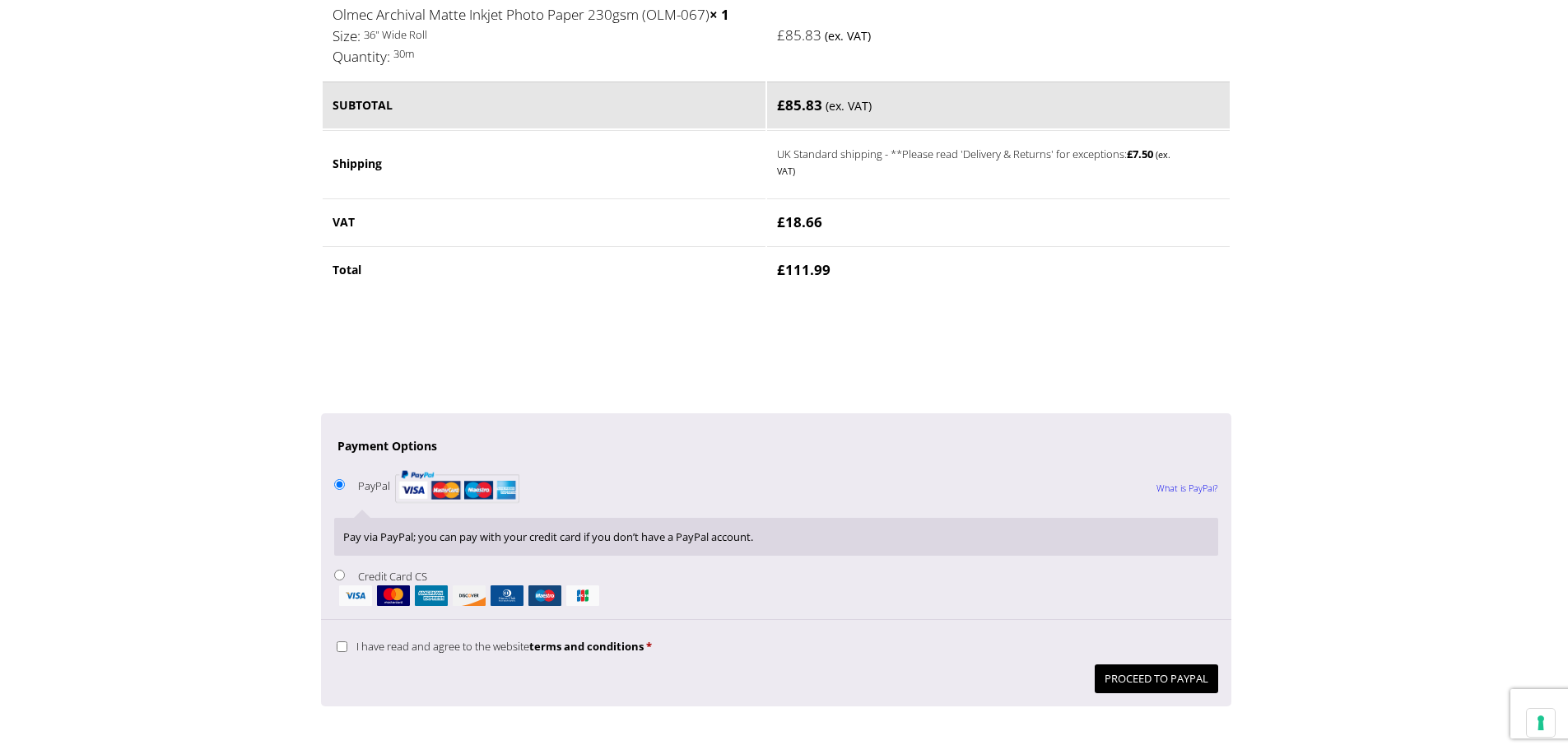
click at [345, 568] on li "Credit Card CS Pay securely using your credit card." at bounding box center [775, 585] width 884 height 40
click at [336, 577] on input "Credit Card CS" at bounding box center [339, 575] width 11 height 11
radio input "true"
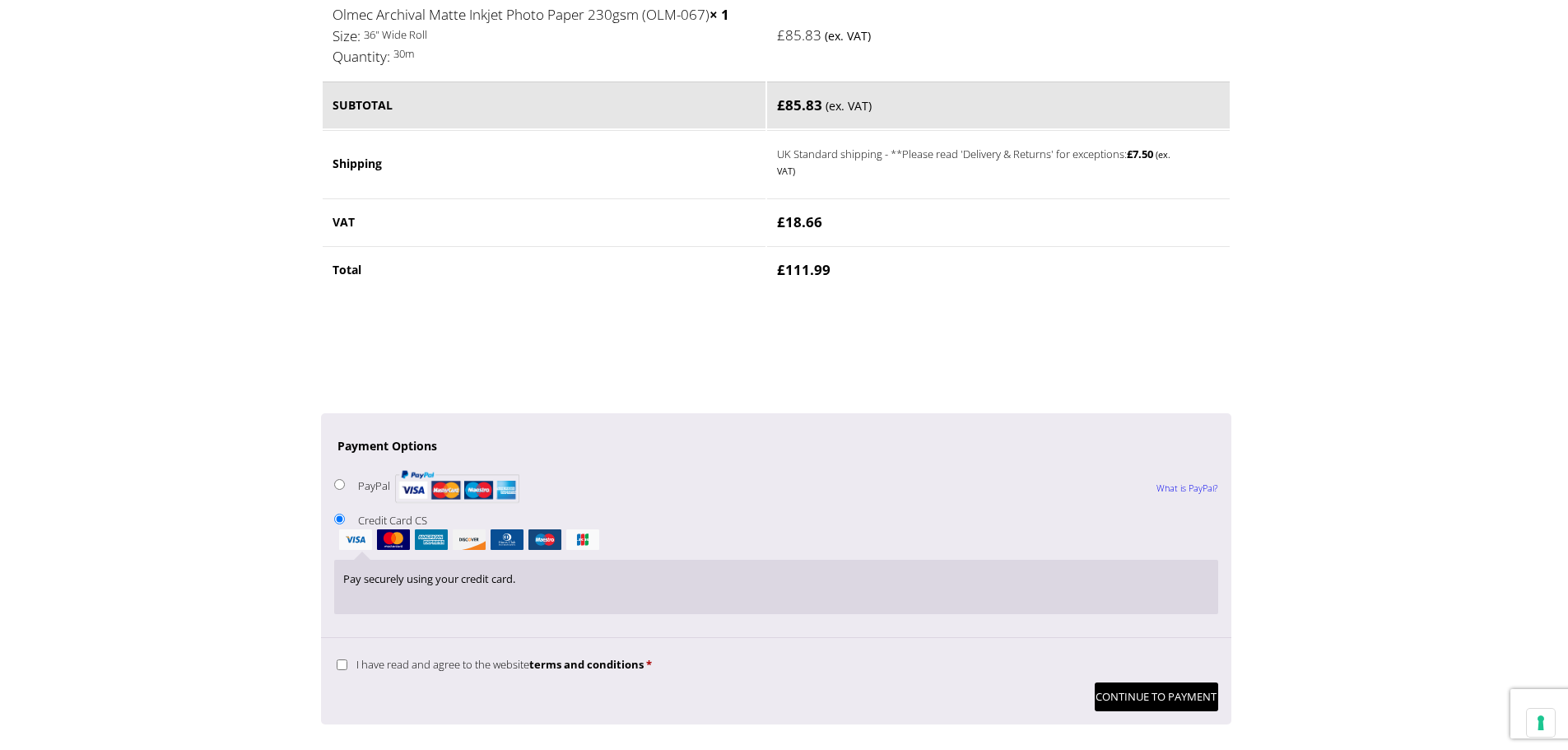
click at [344, 658] on label "I have read and agree to the website terms and conditions *" at bounding box center [493, 664] width 315 height 15
click at [344, 659] on input "I have read and agree to the website terms and conditions *" at bounding box center [342, 665] width 11 height 11
checkbox input "true"
click at [1154, 692] on button "Continue to Payment" at bounding box center [1156, 696] width 124 height 29
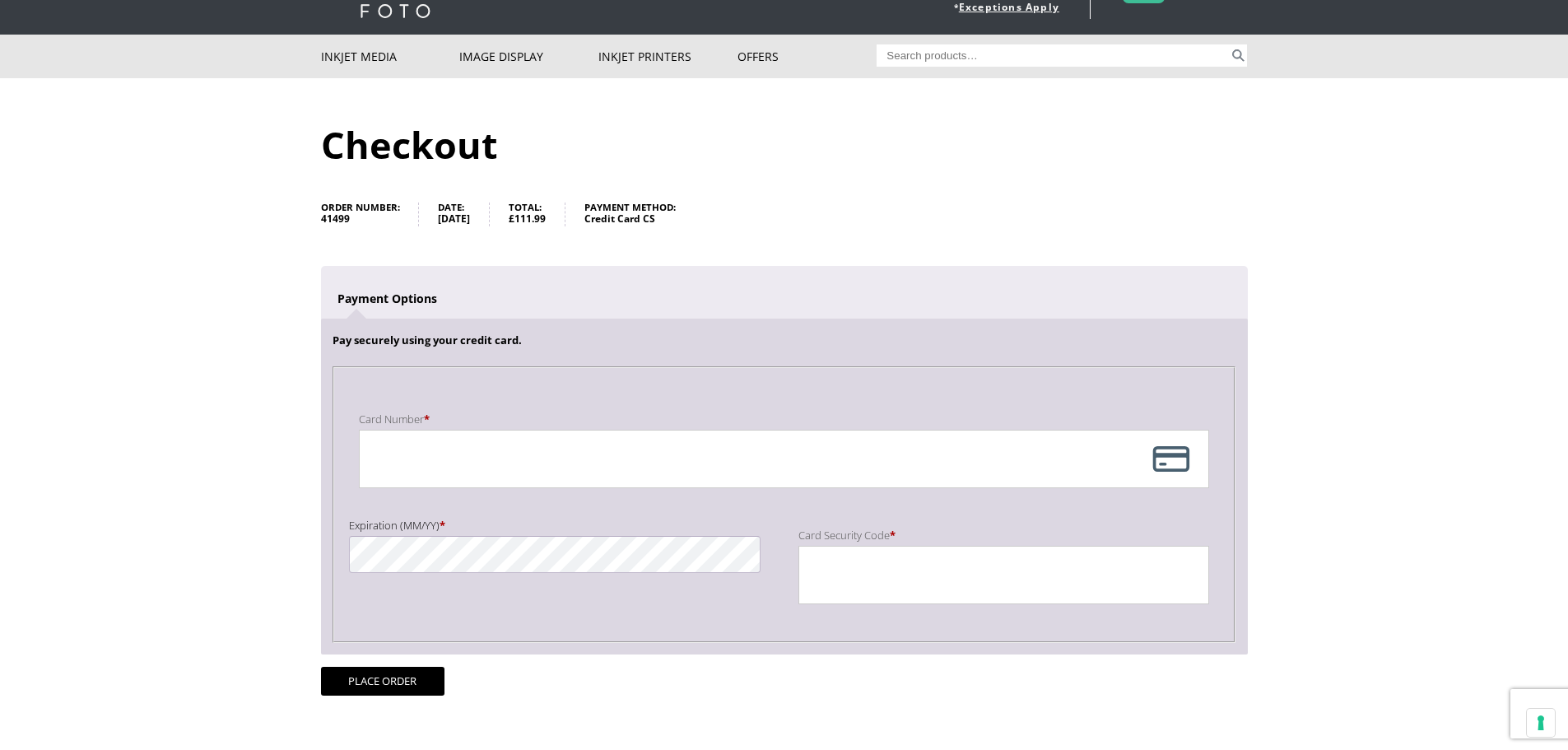
scroll to position [83, 0]
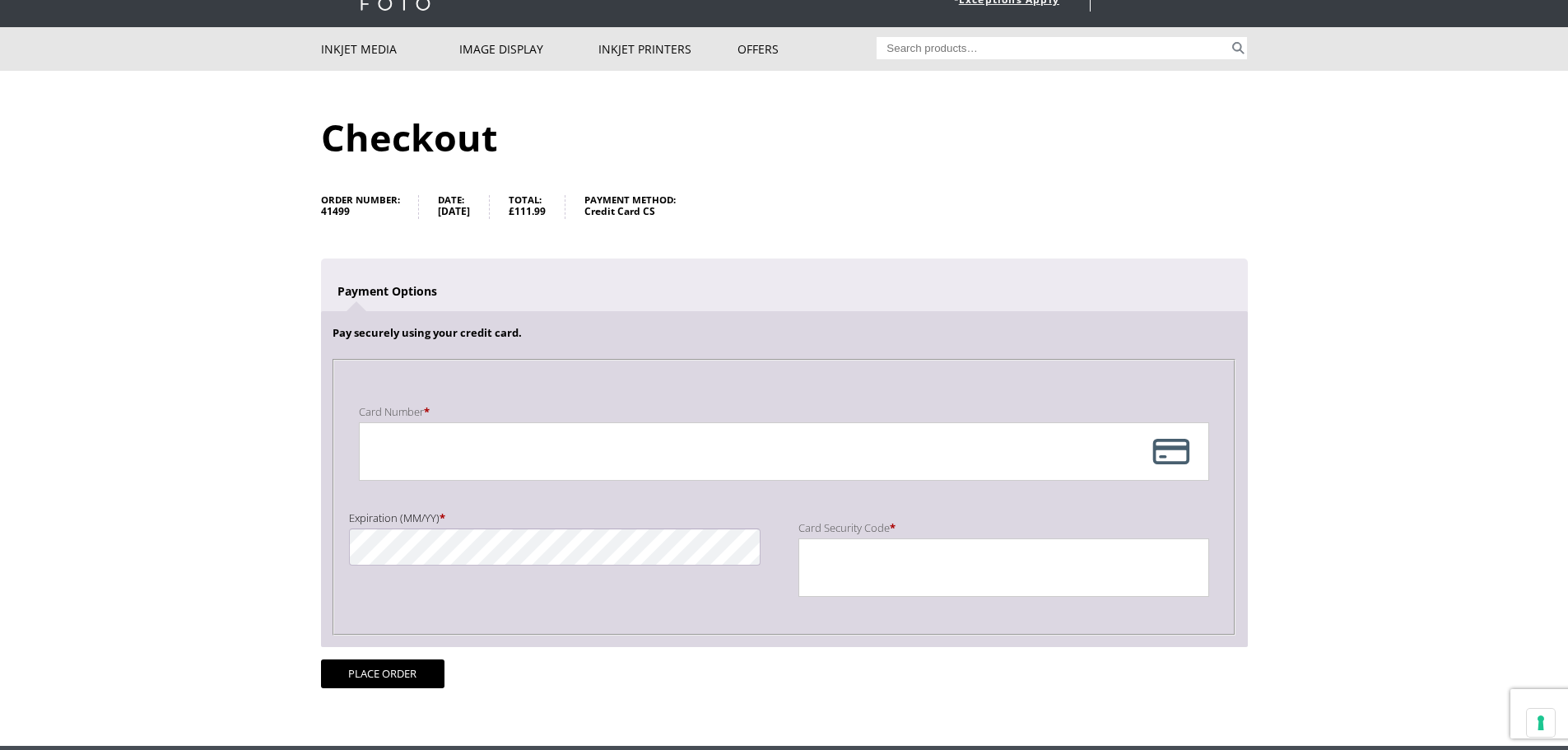
click at [501, 473] on div "Payment Info" at bounding box center [784, 451] width 850 height 58
click at [403, 674] on button "Place order" at bounding box center [383, 674] width 124 height 29
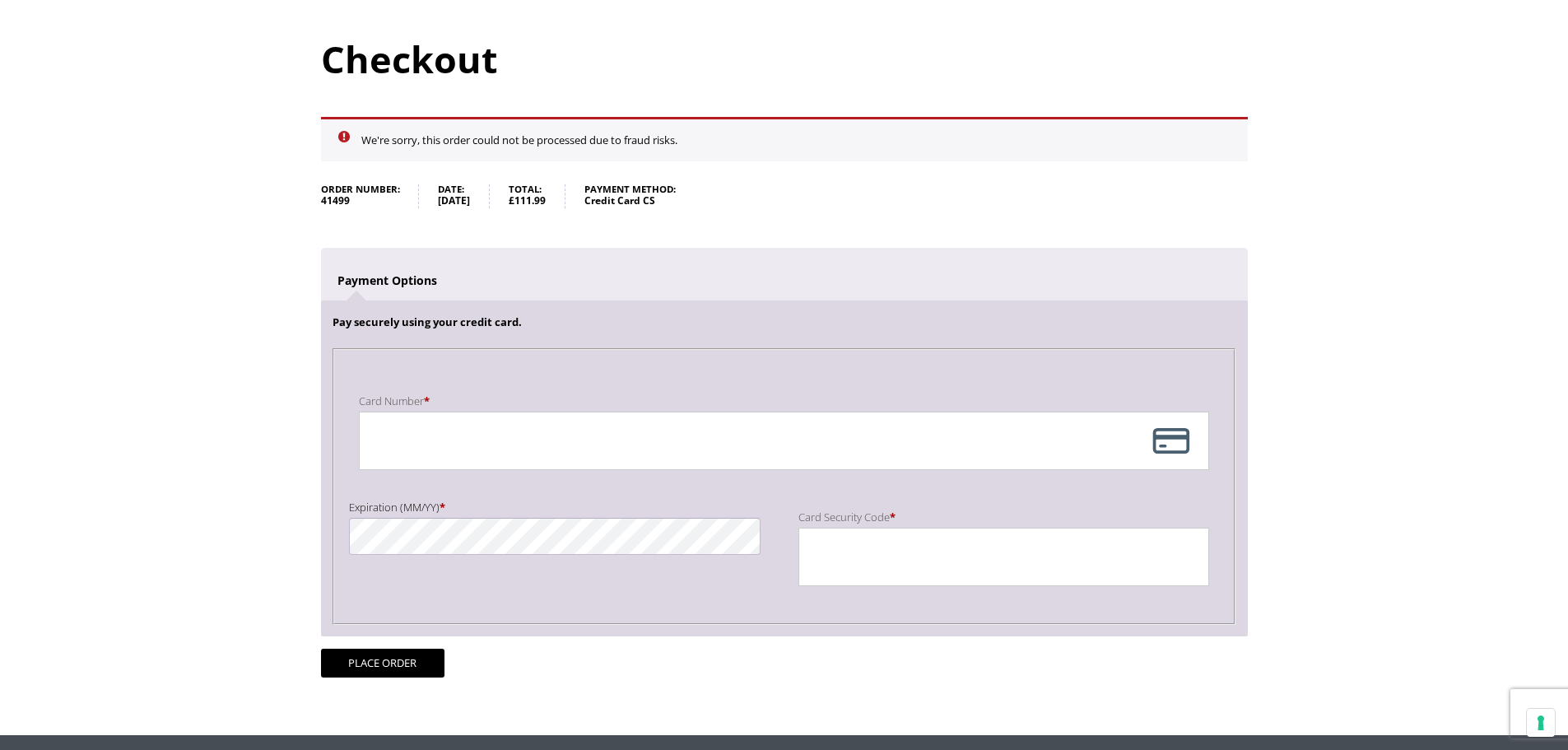
scroll to position [164, 0]
